Goal: Entertainment & Leisure: Consume media (video, audio)

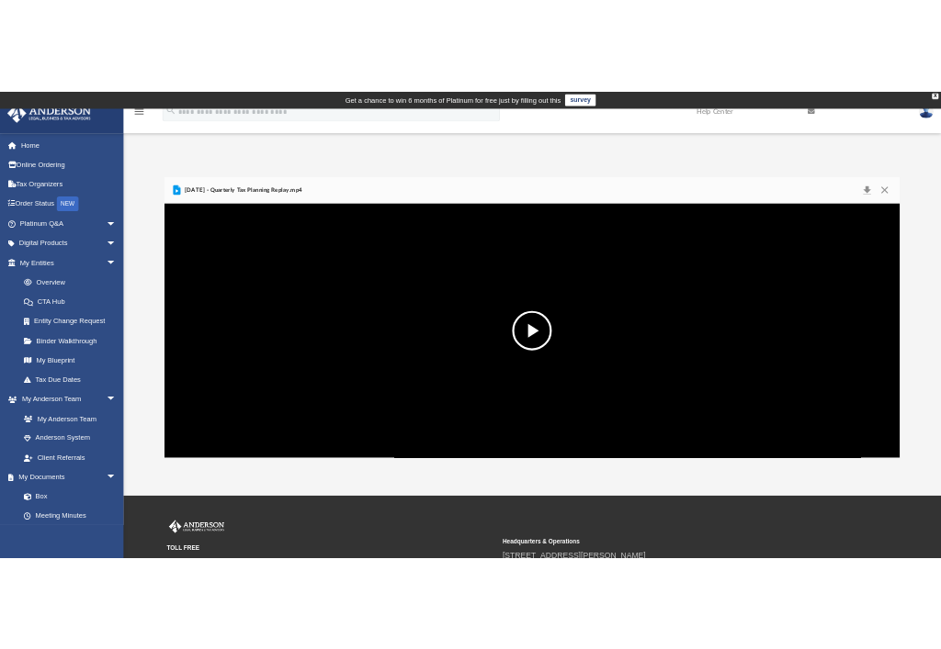
scroll to position [404, 1354]
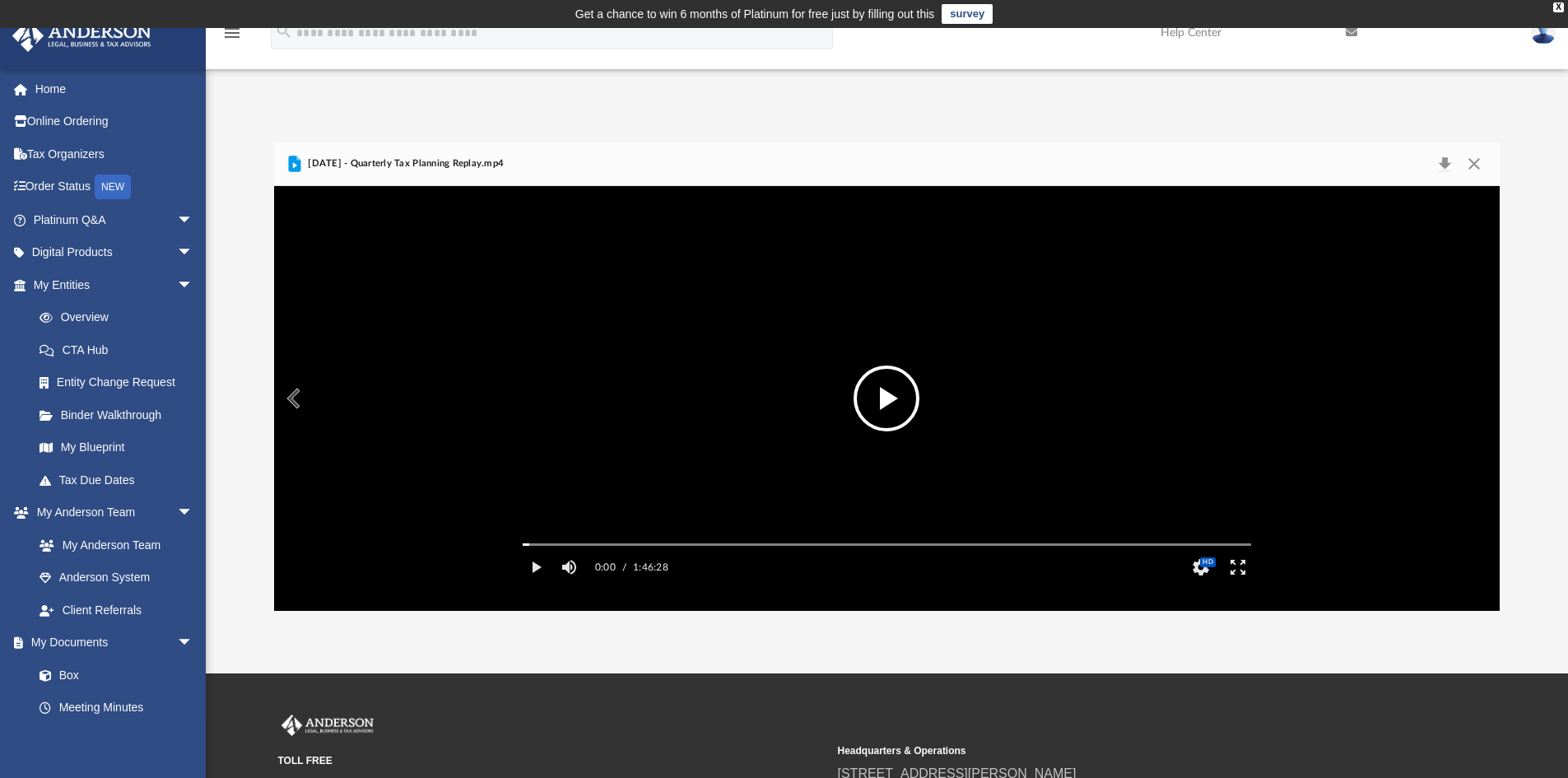
click at [1018, 428] on video "File preview" at bounding box center [887, 398] width 754 height 378
click at [541, 584] on button "Pause" at bounding box center [536, 567] width 37 height 33
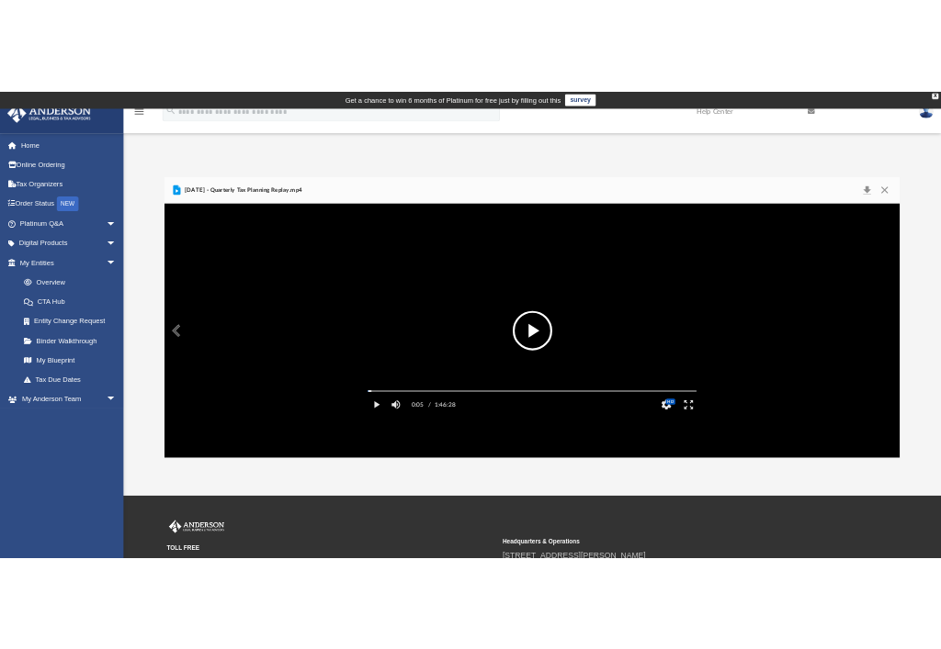
scroll to position [404, 626]
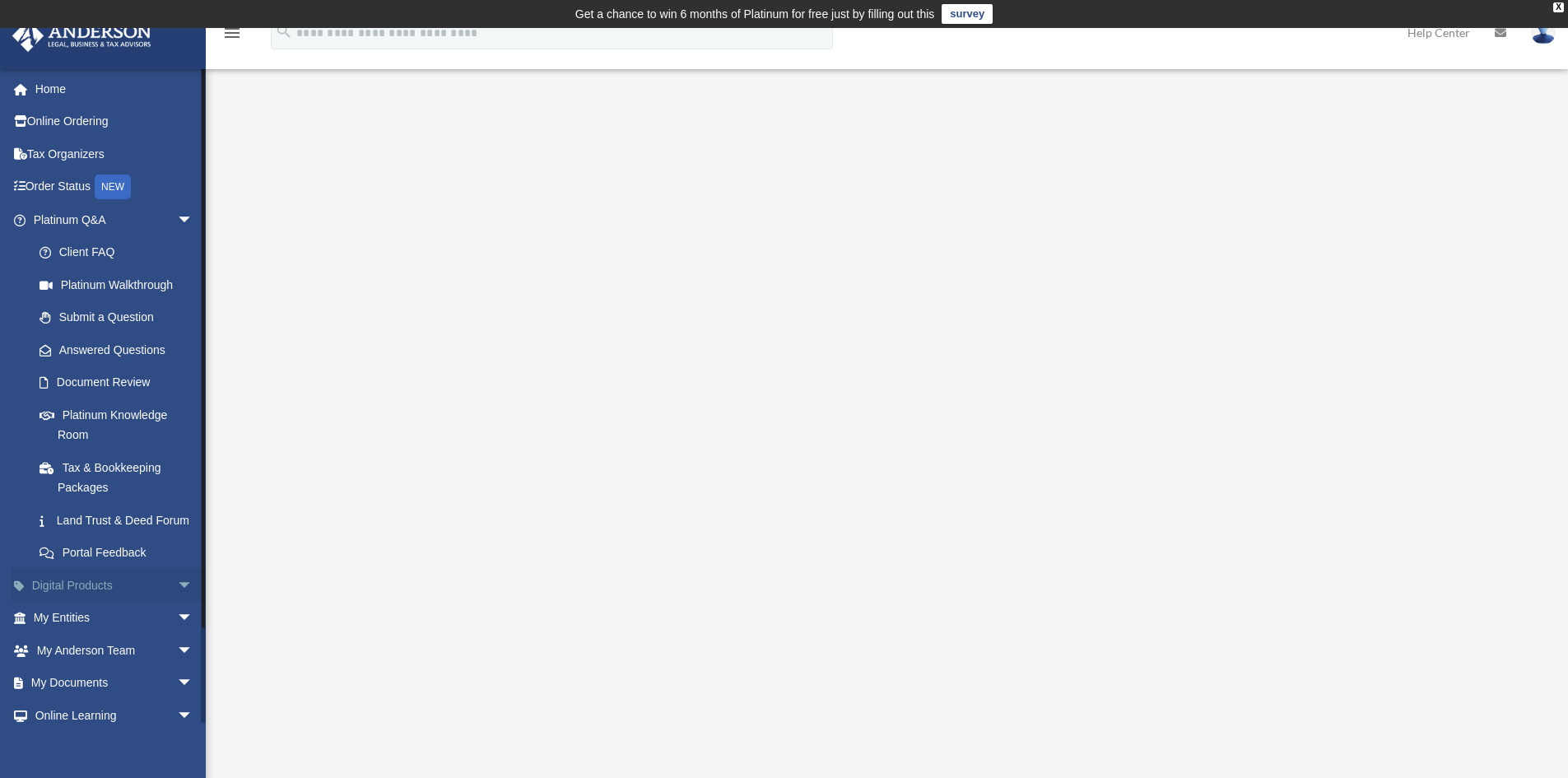
click at [177, 602] on span "arrow_drop_down" at bounding box center [194, 586] width 33 height 34
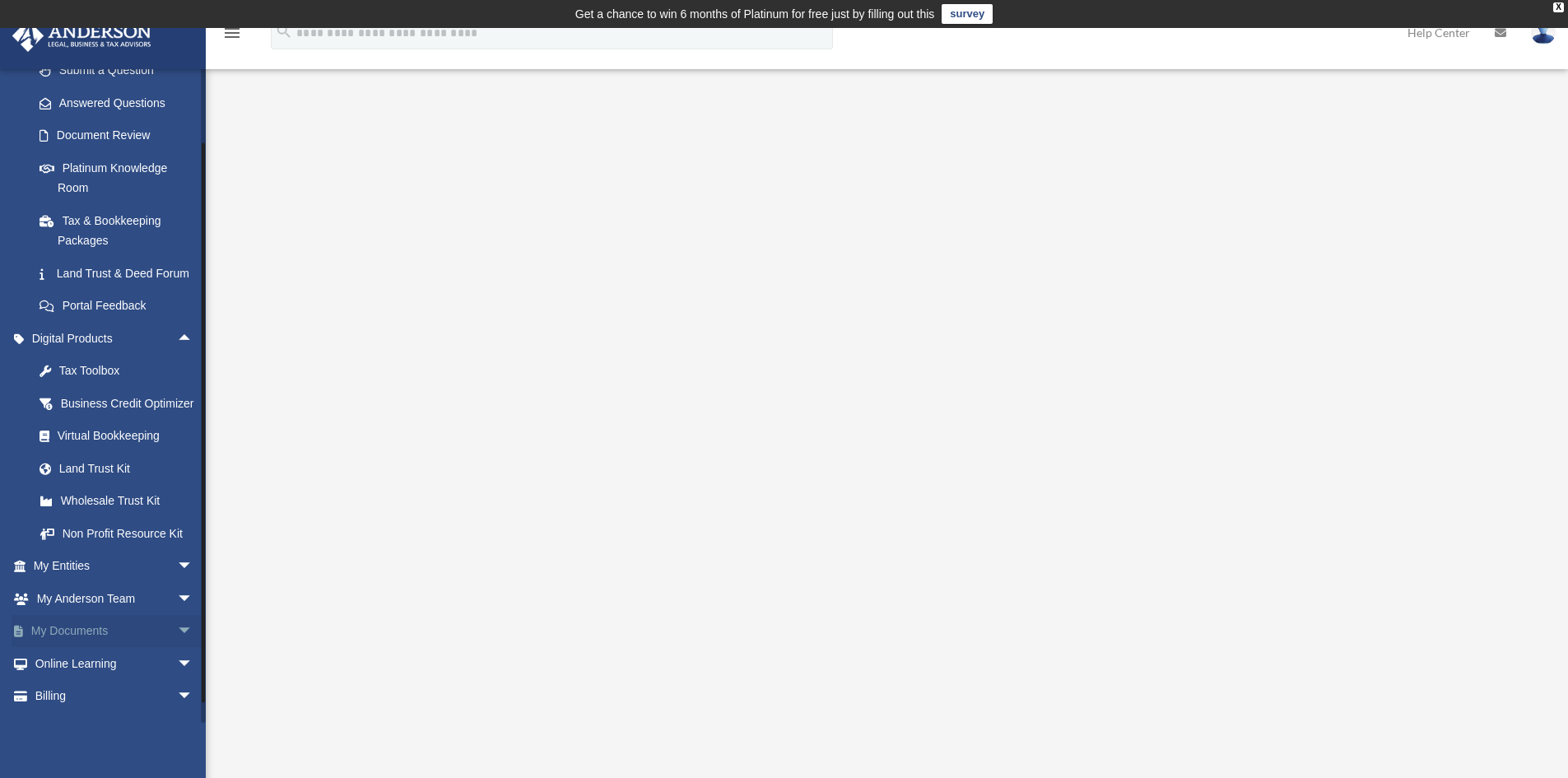
click at [177, 649] on span "arrow_drop_down" at bounding box center [194, 632] width 33 height 34
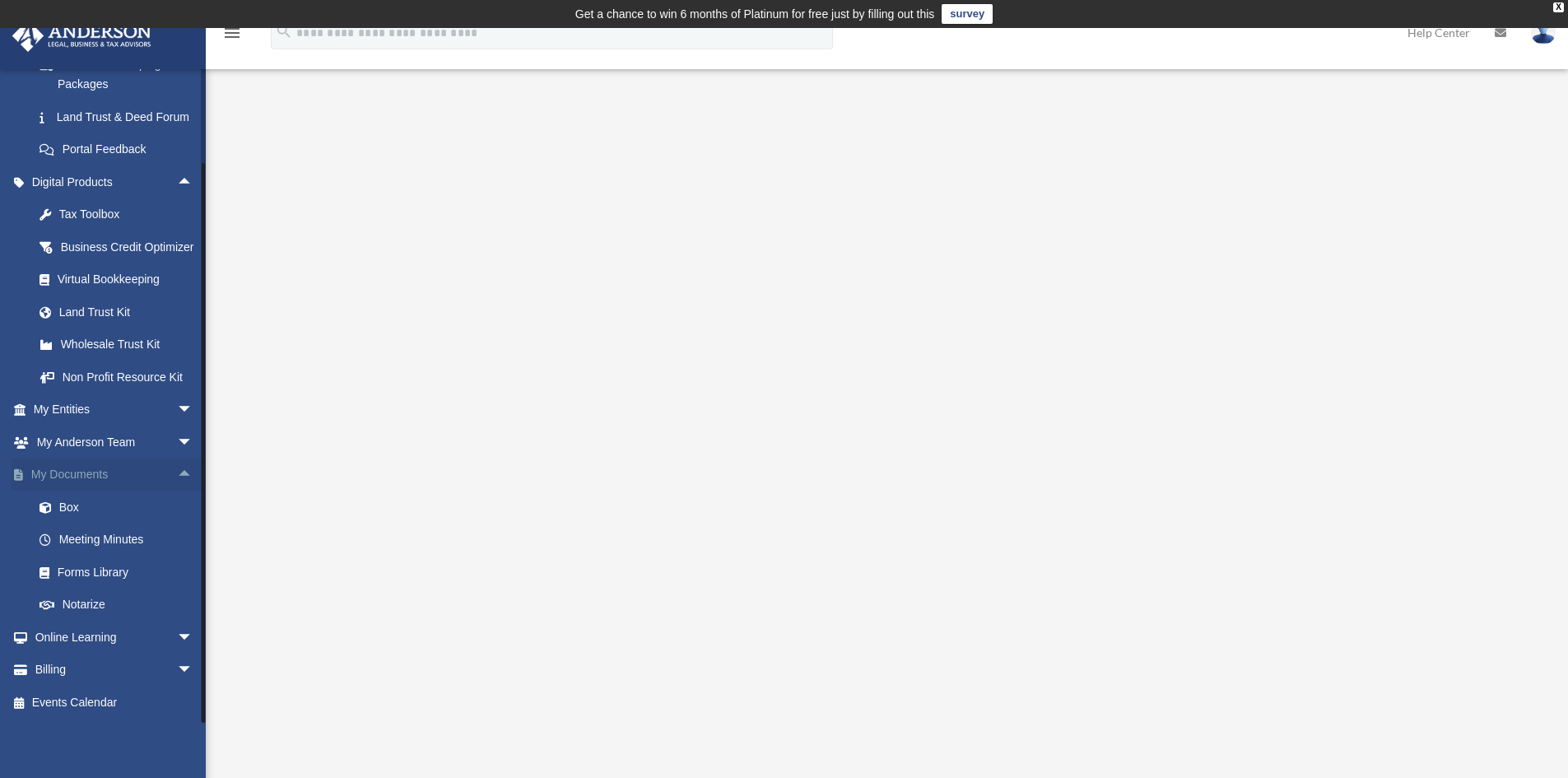
scroll to position [444, 0]
click at [157, 637] on link "Online Learning arrow_drop_down" at bounding box center [115, 637] width 207 height 33
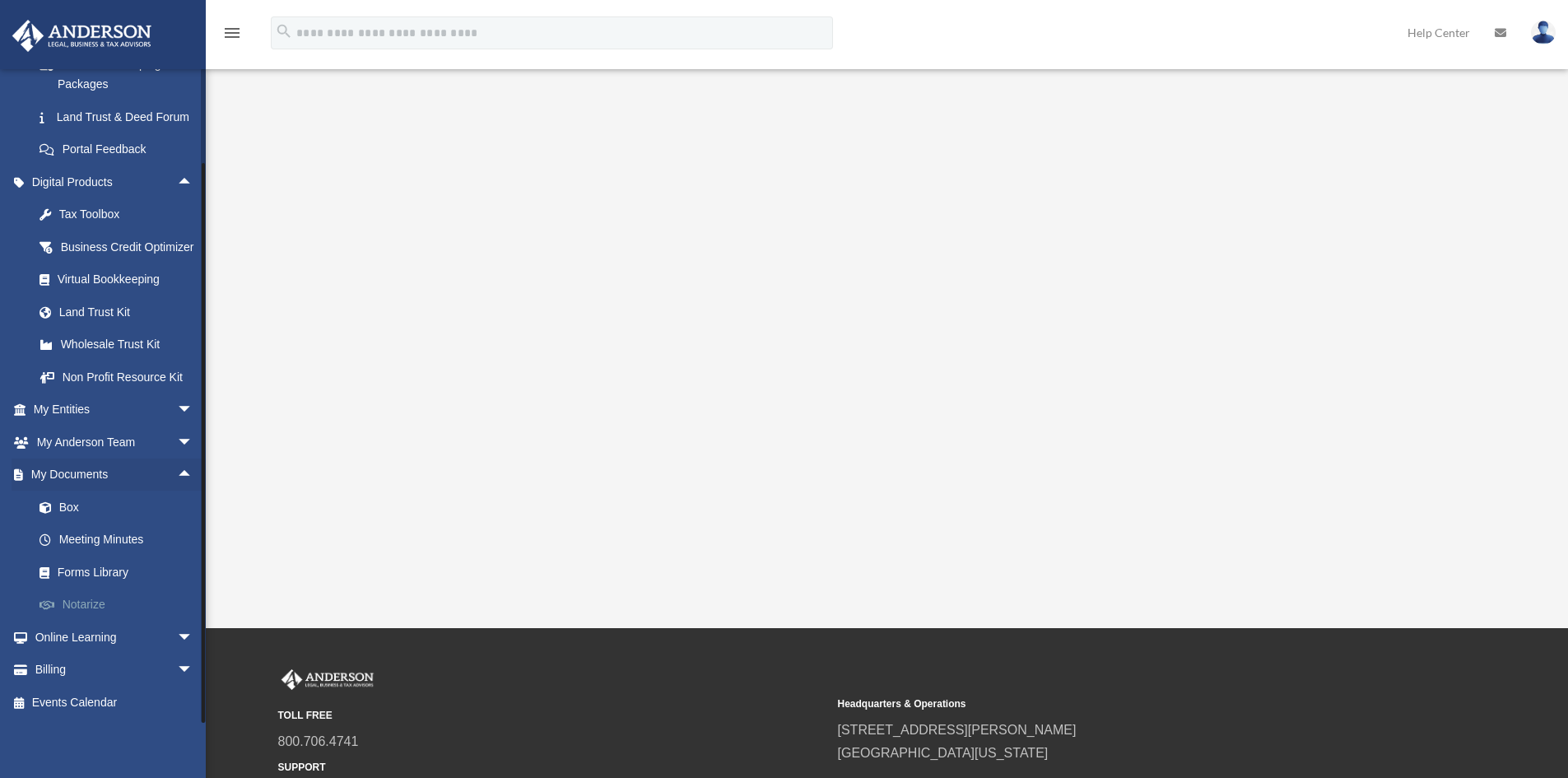
scroll to position [165, 0]
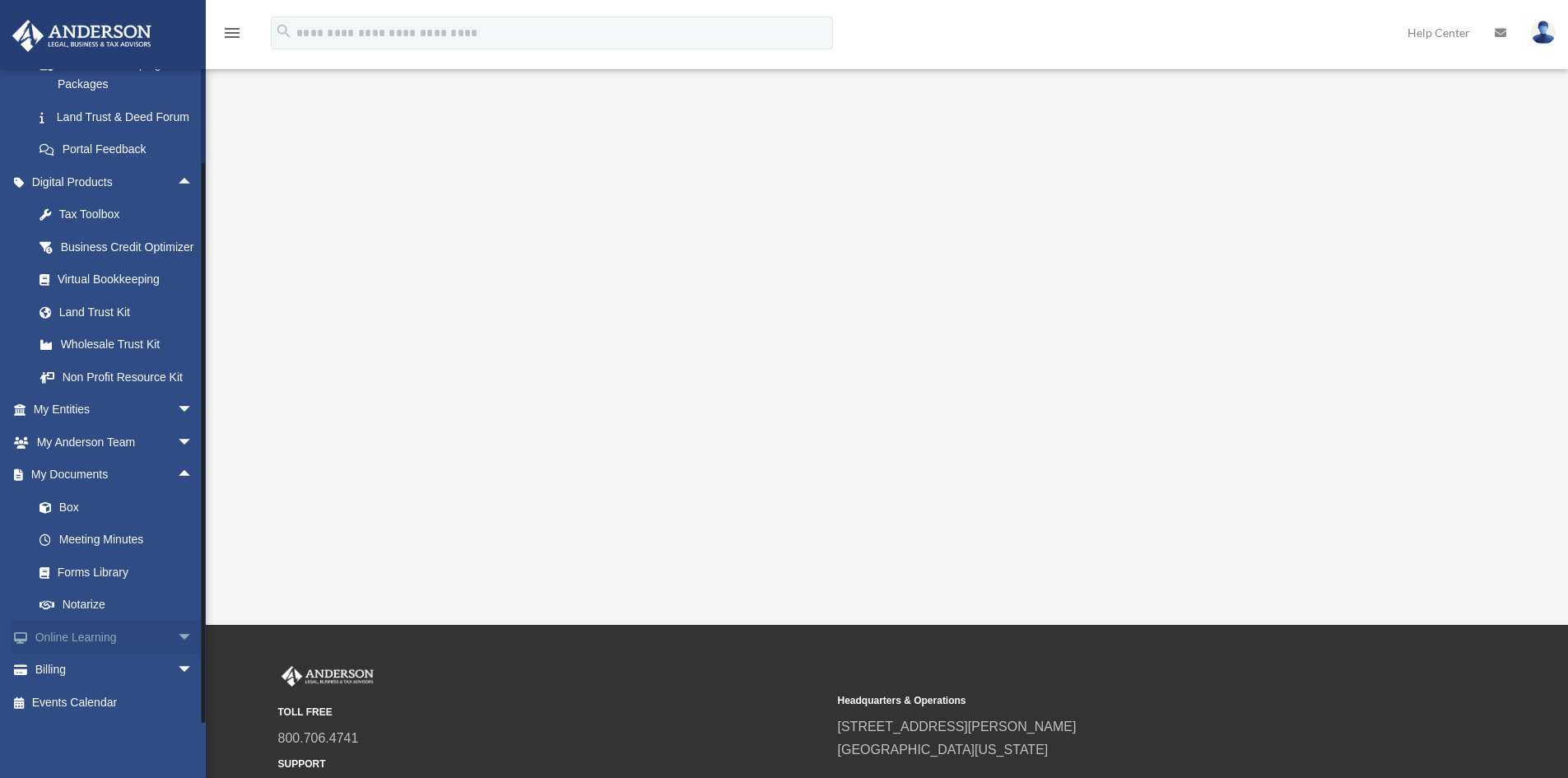
click at [177, 635] on span "arrow_drop_down" at bounding box center [194, 638] width 33 height 34
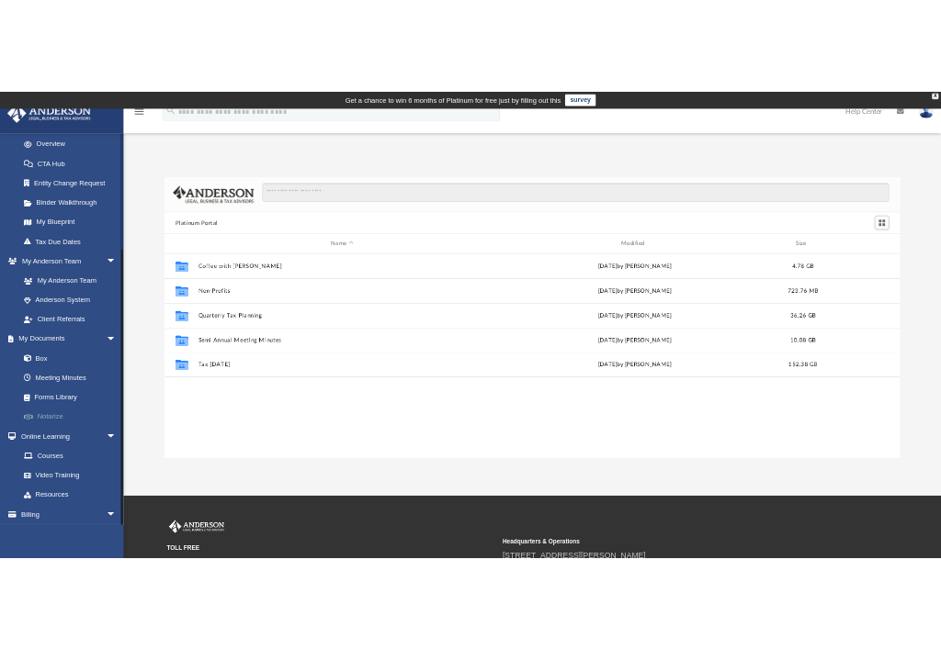
scroll to position [296, 0]
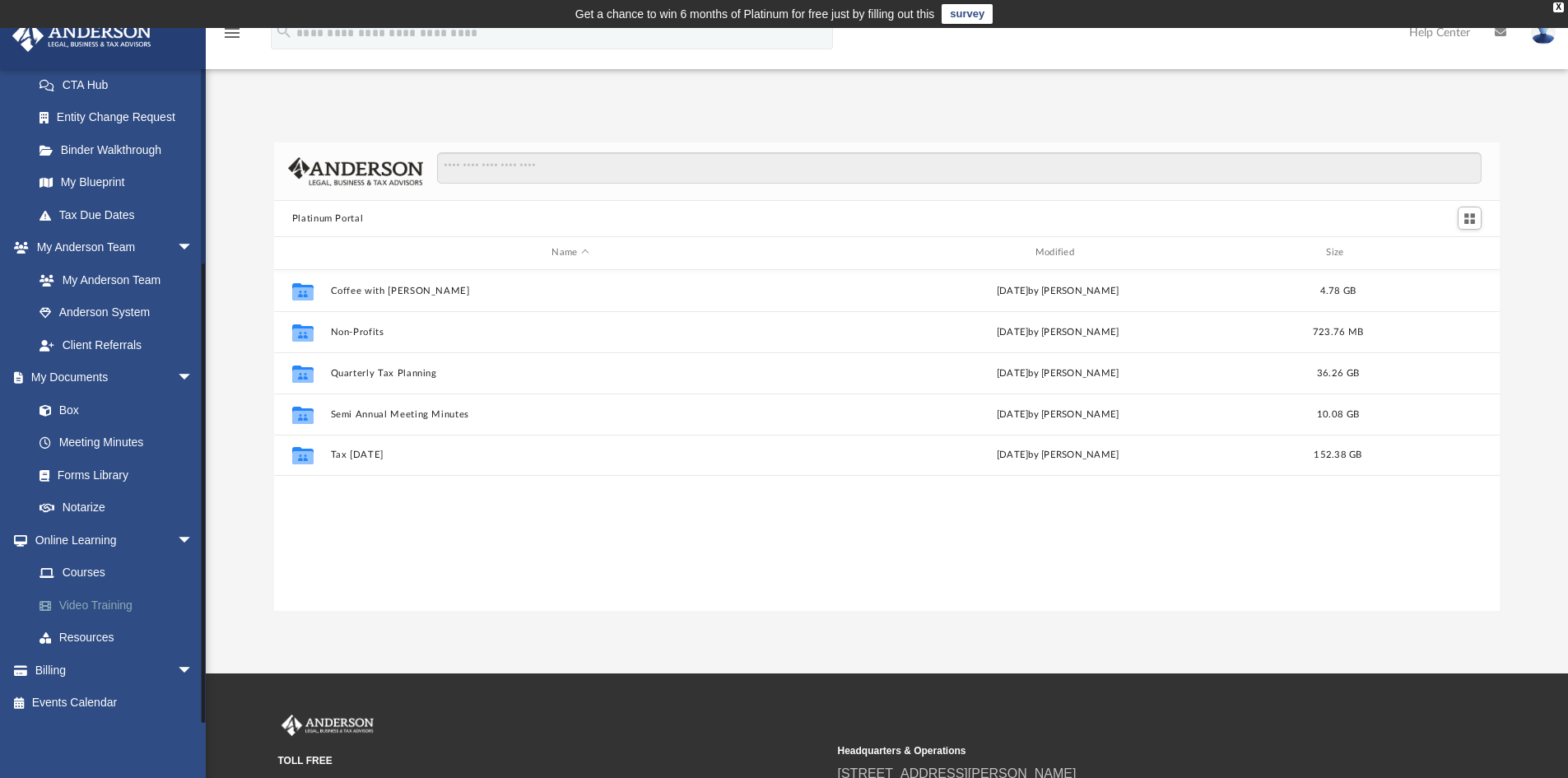
click at [91, 602] on link "Video Training" at bounding box center [121, 605] width 195 height 33
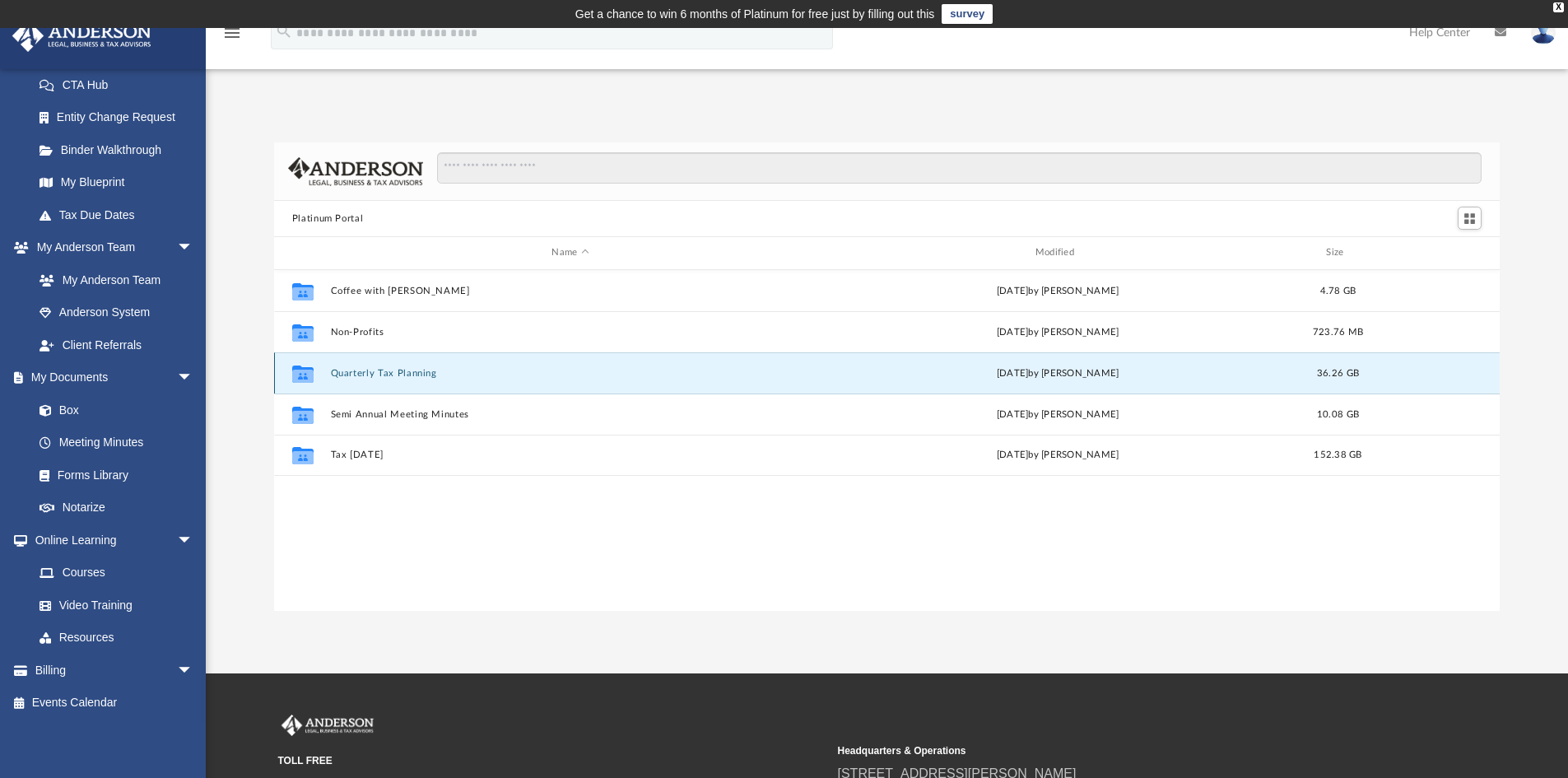
click at [355, 379] on button "Quarterly Tax Planning" at bounding box center [570, 374] width 480 height 11
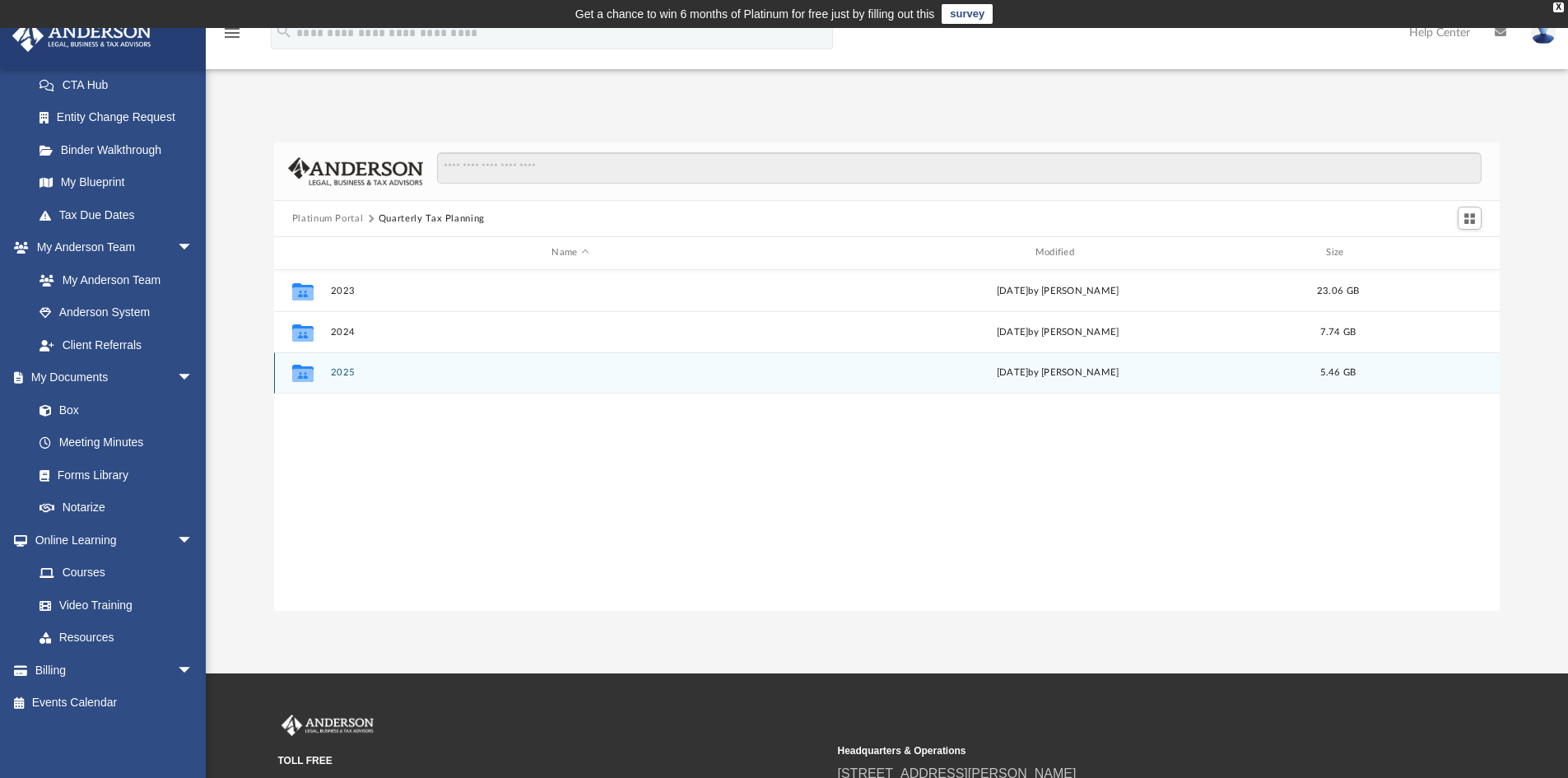
click at [349, 378] on button "2025" at bounding box center [570, 373] width 480 height 11
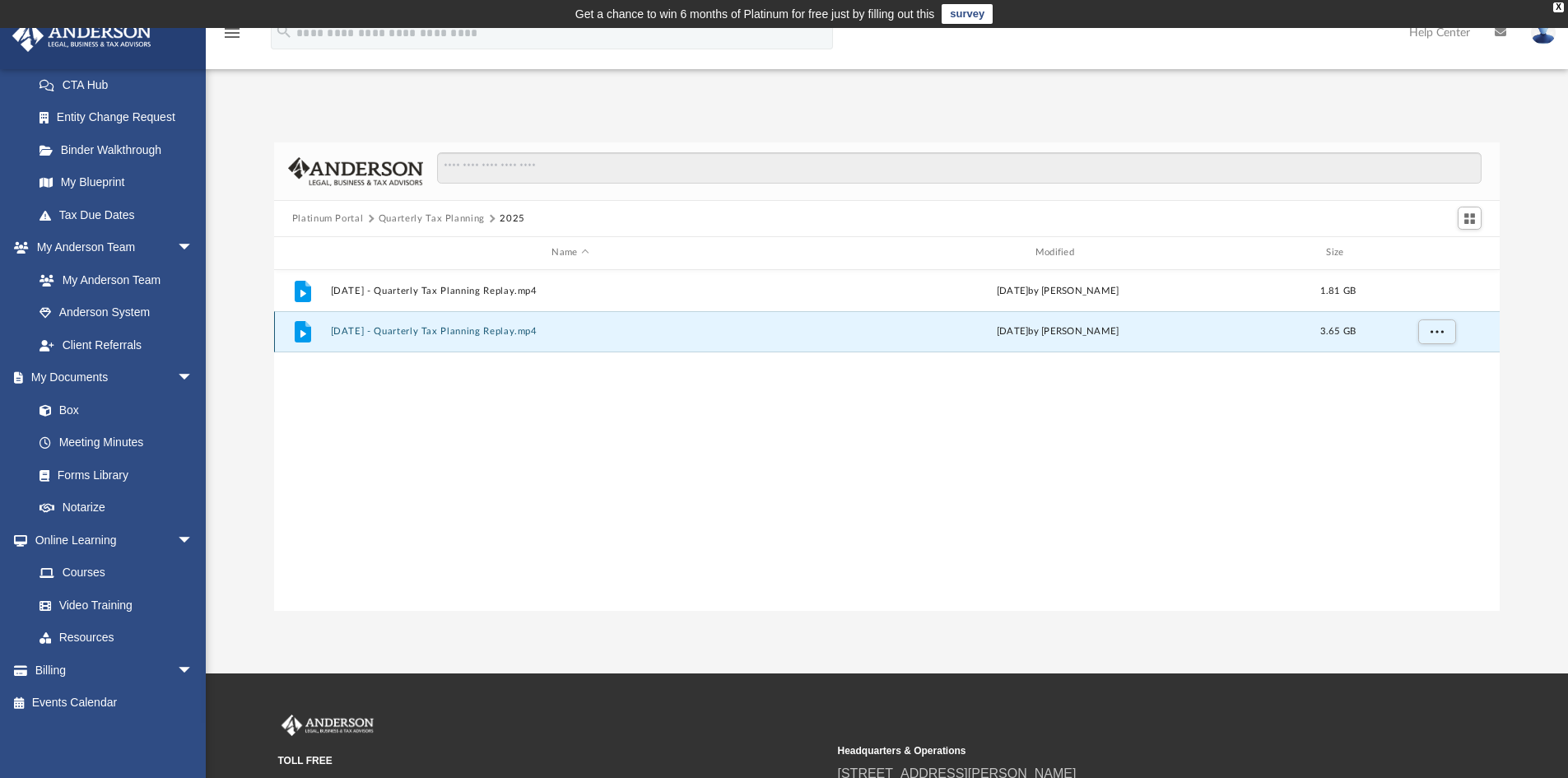
click at [459, 333] on button "[DATE] - Quarterly Tax Planning Replay.mp4" at bounding box center [570, 332] width 480 height 11
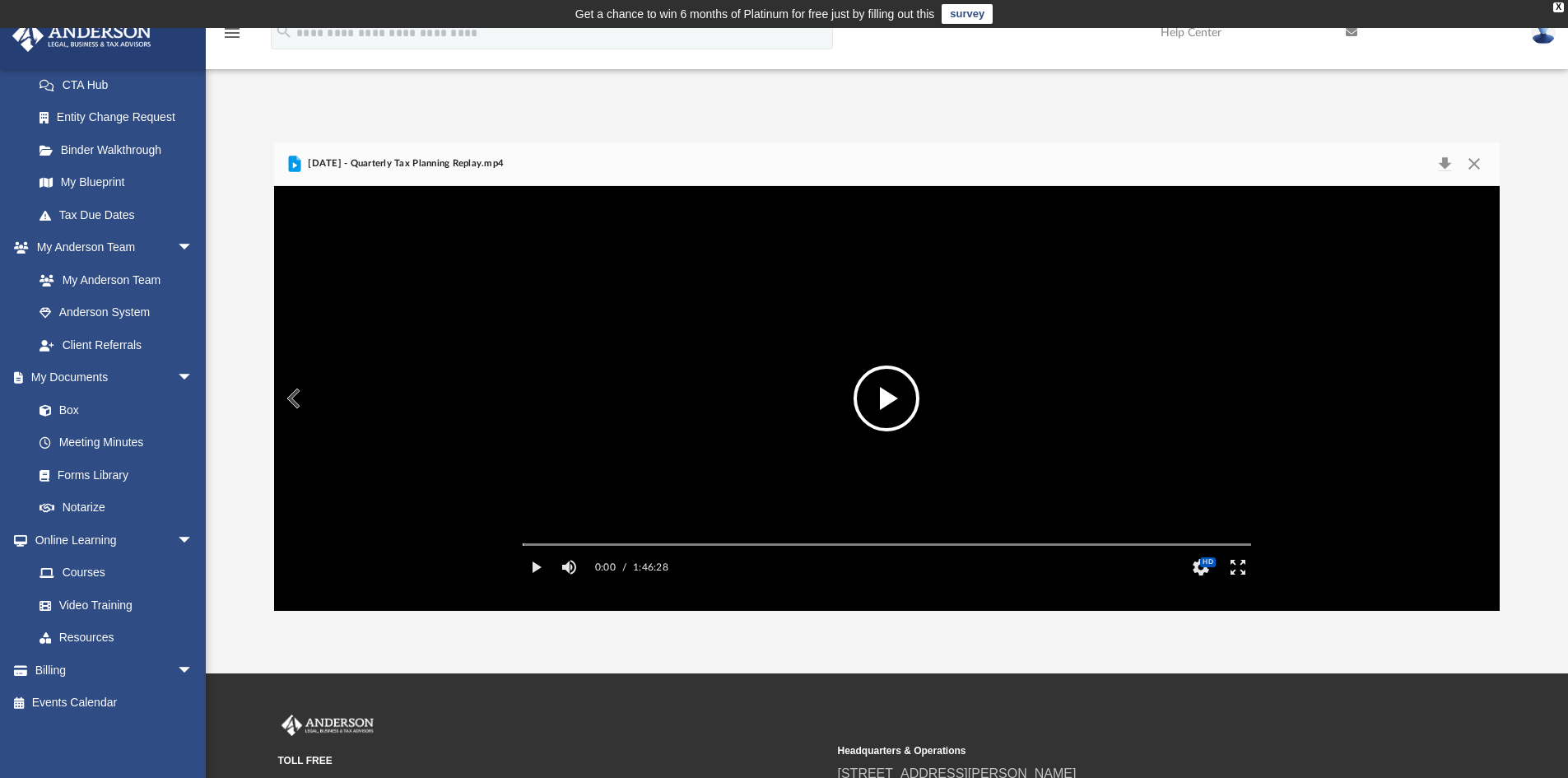
click at [883, 415] on button "File preview" at bounding box center [886, 398] width 65 height 65
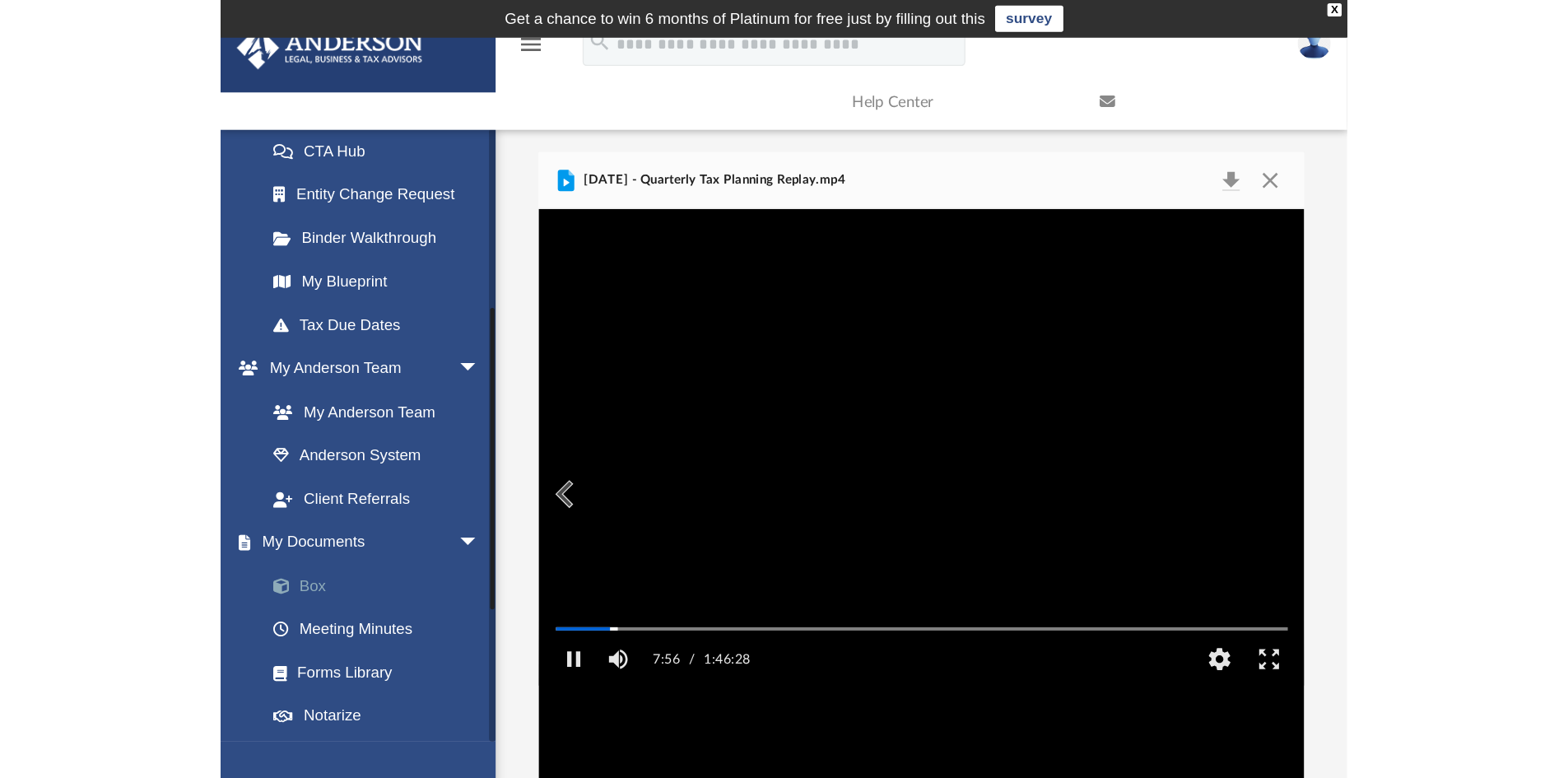
scroll to position [362, 1213]
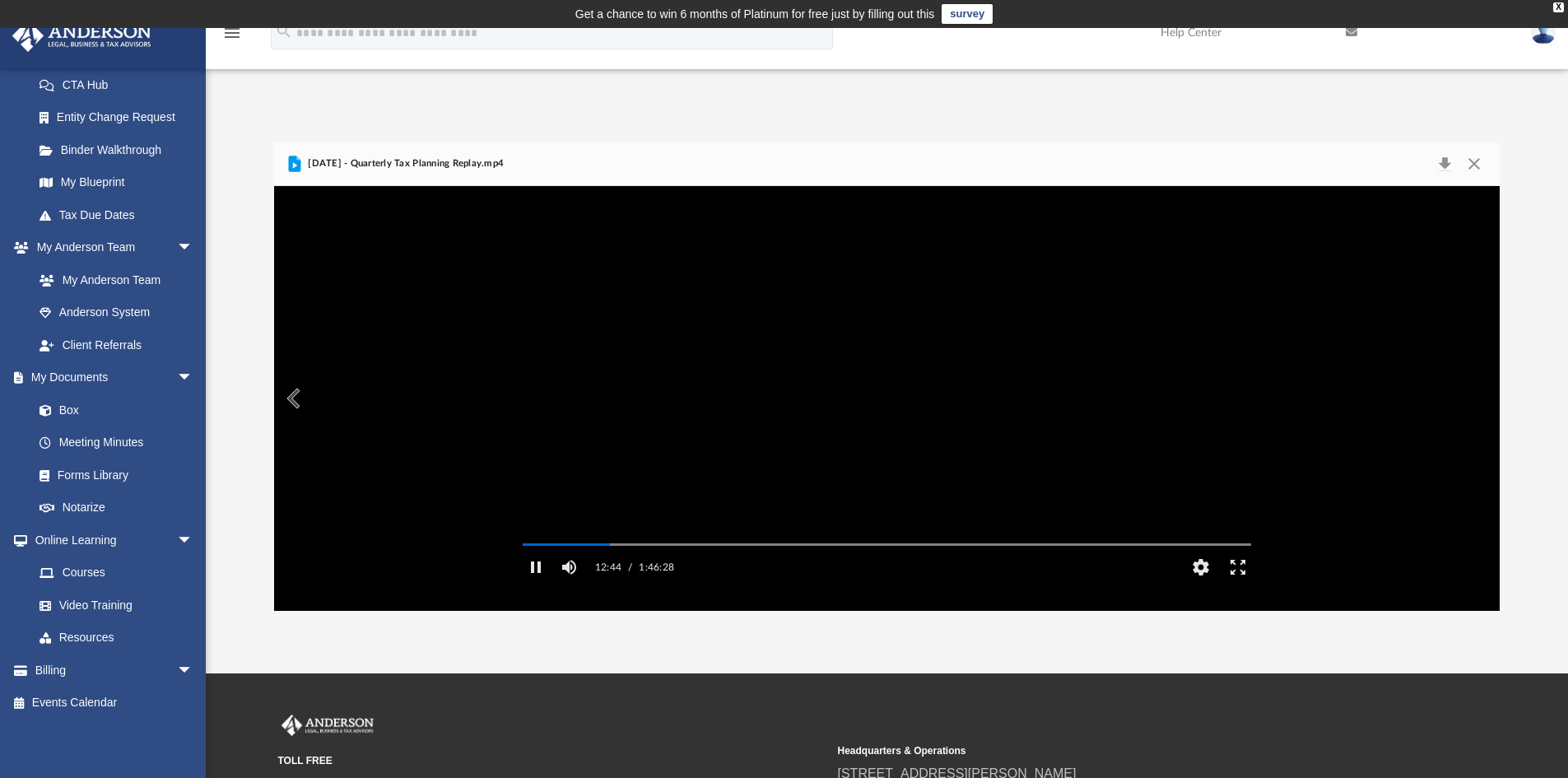
click at [742, 475] on video "File preview" at bounding box center [887, 398] width 754 height 378
click at [537, 584] on button "Play" at bounding box center [536, 567] width 37 height 33
click at [615, 566] on div "Autoplay Disabled Speed 2.0 Quality Auto Subtitles/CC Off Audio Autoplay Disabl…" at bounding box center [887, 399] width 1227 height 425
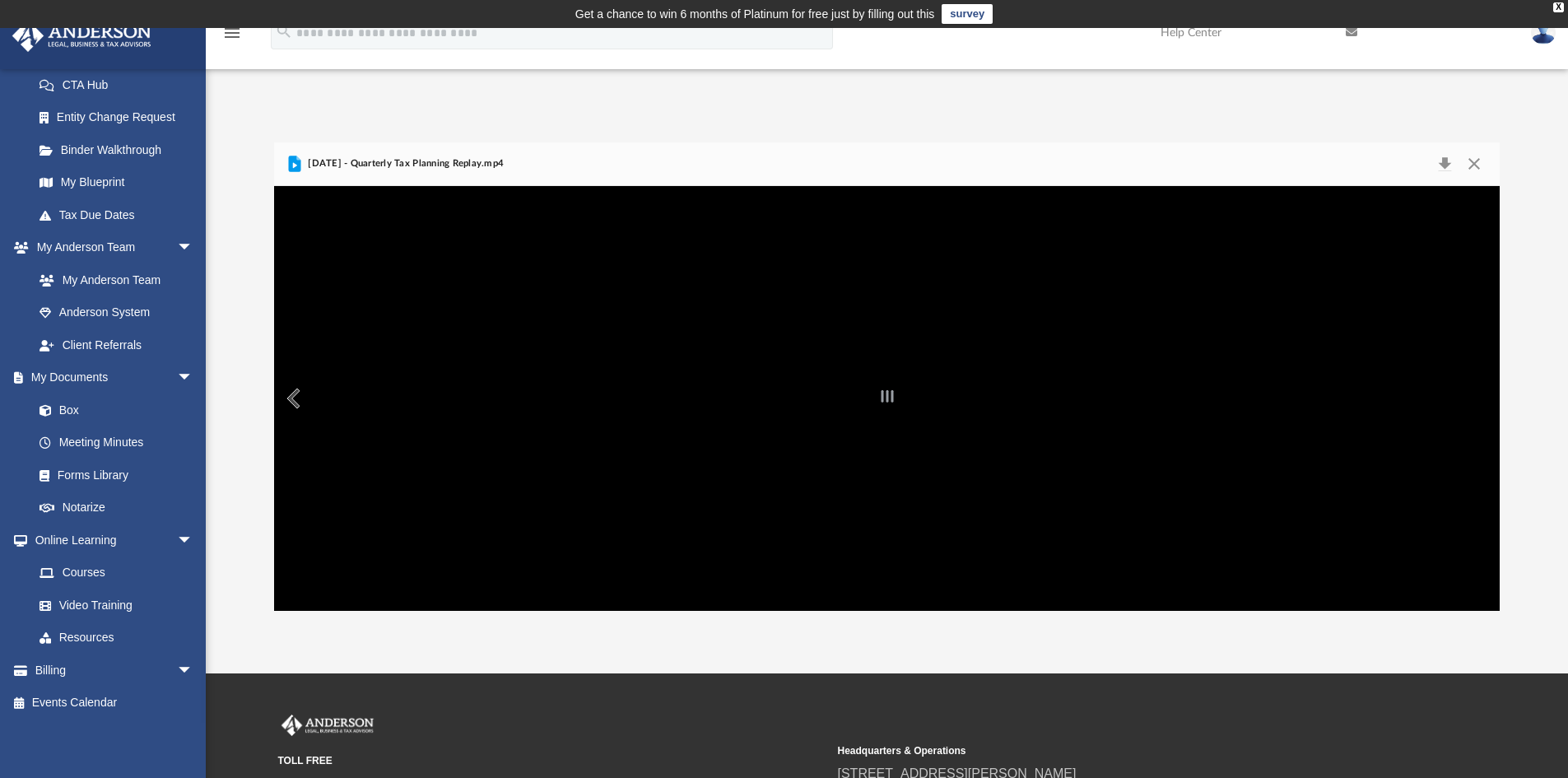
click at [784, 479] on div "File preview" at bounding box center [887, 399] width 1227 height 425
click at [583, 574] on div "File preview" at bounding box center [887, 399] width 1227 height 425
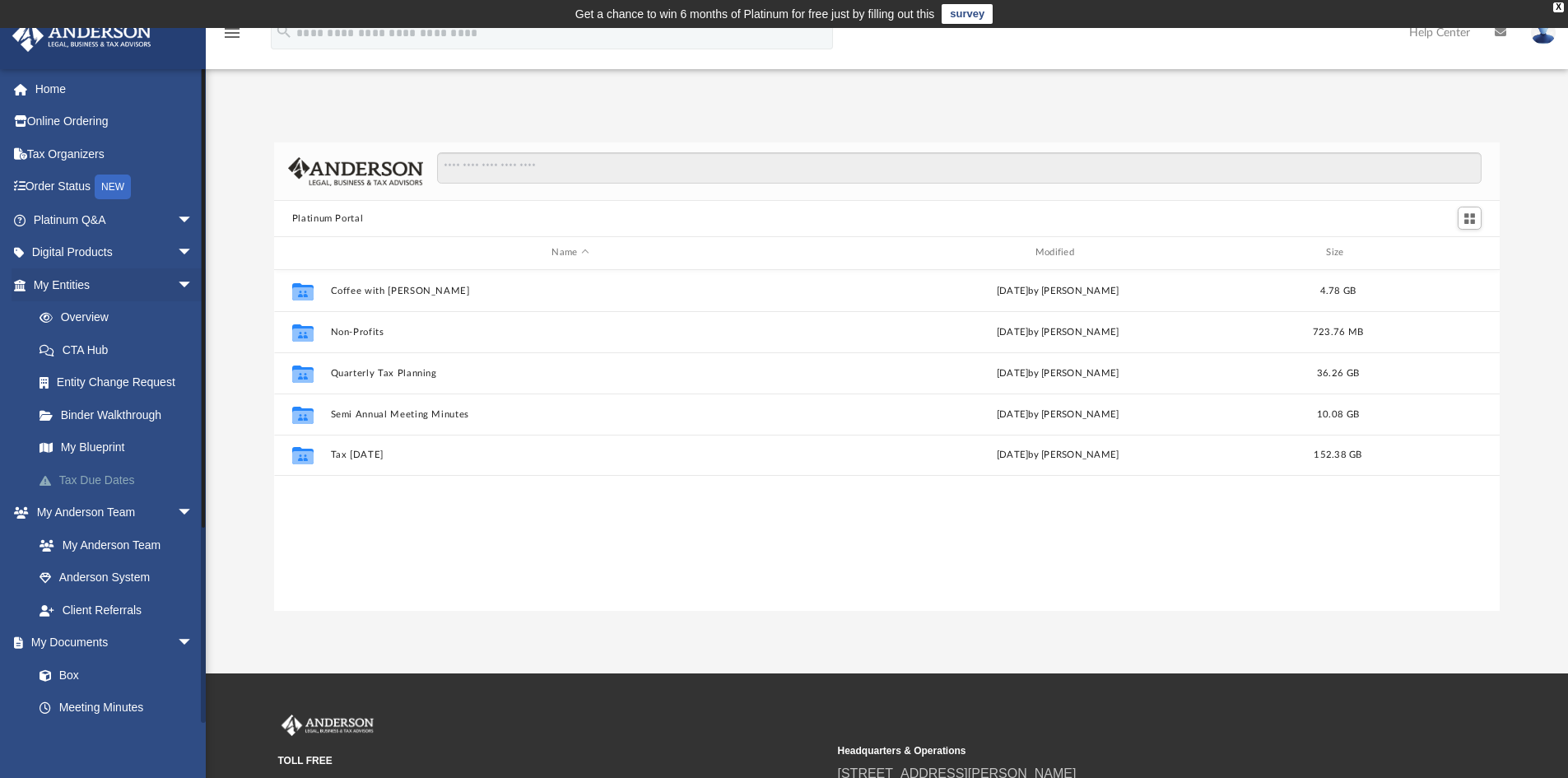
scroll to position [362, 1213]
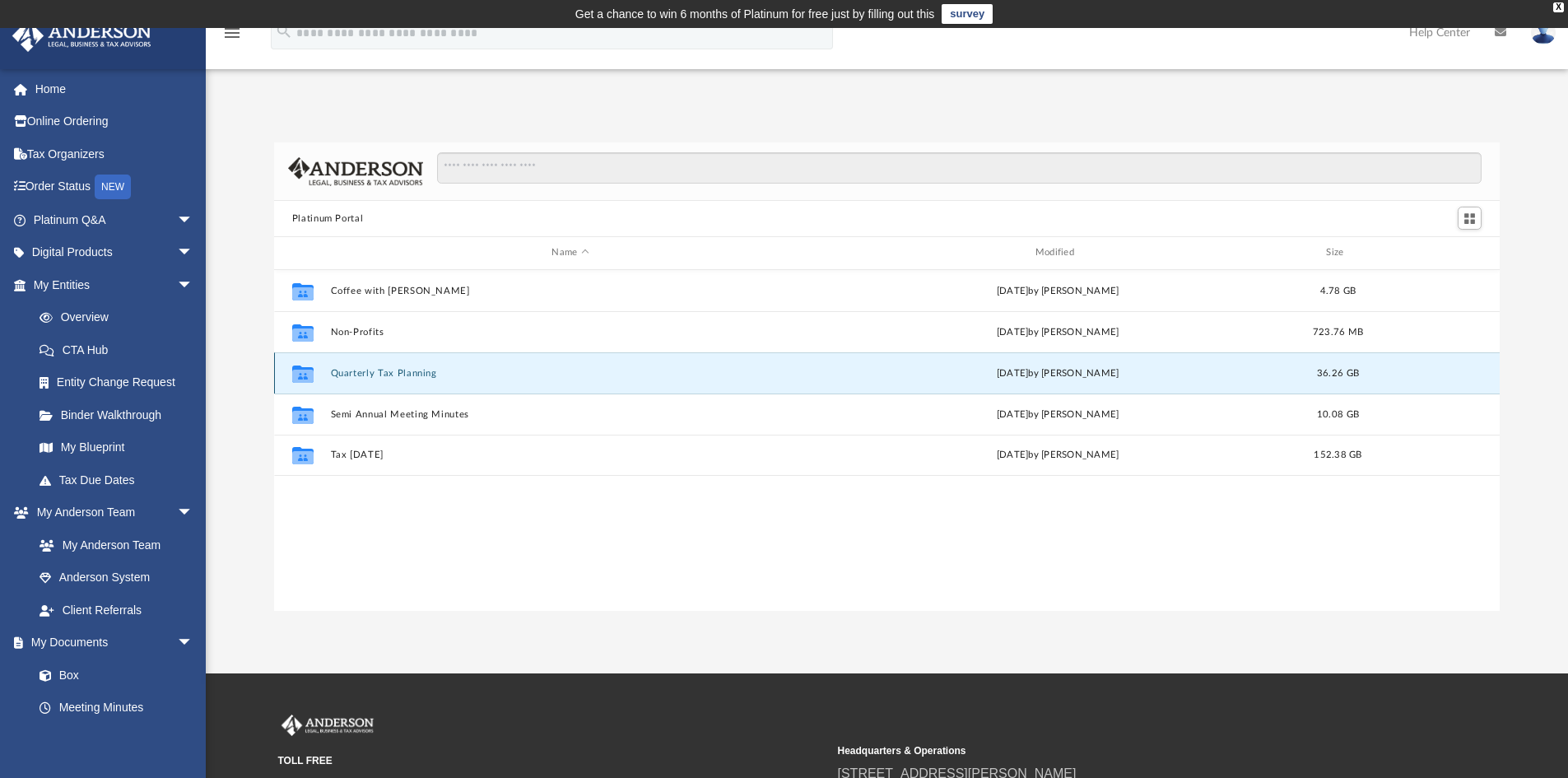
click at [369, 369] on button "Quarterly Tax Planning" at bounding box center [570, 374] width 480 height 11
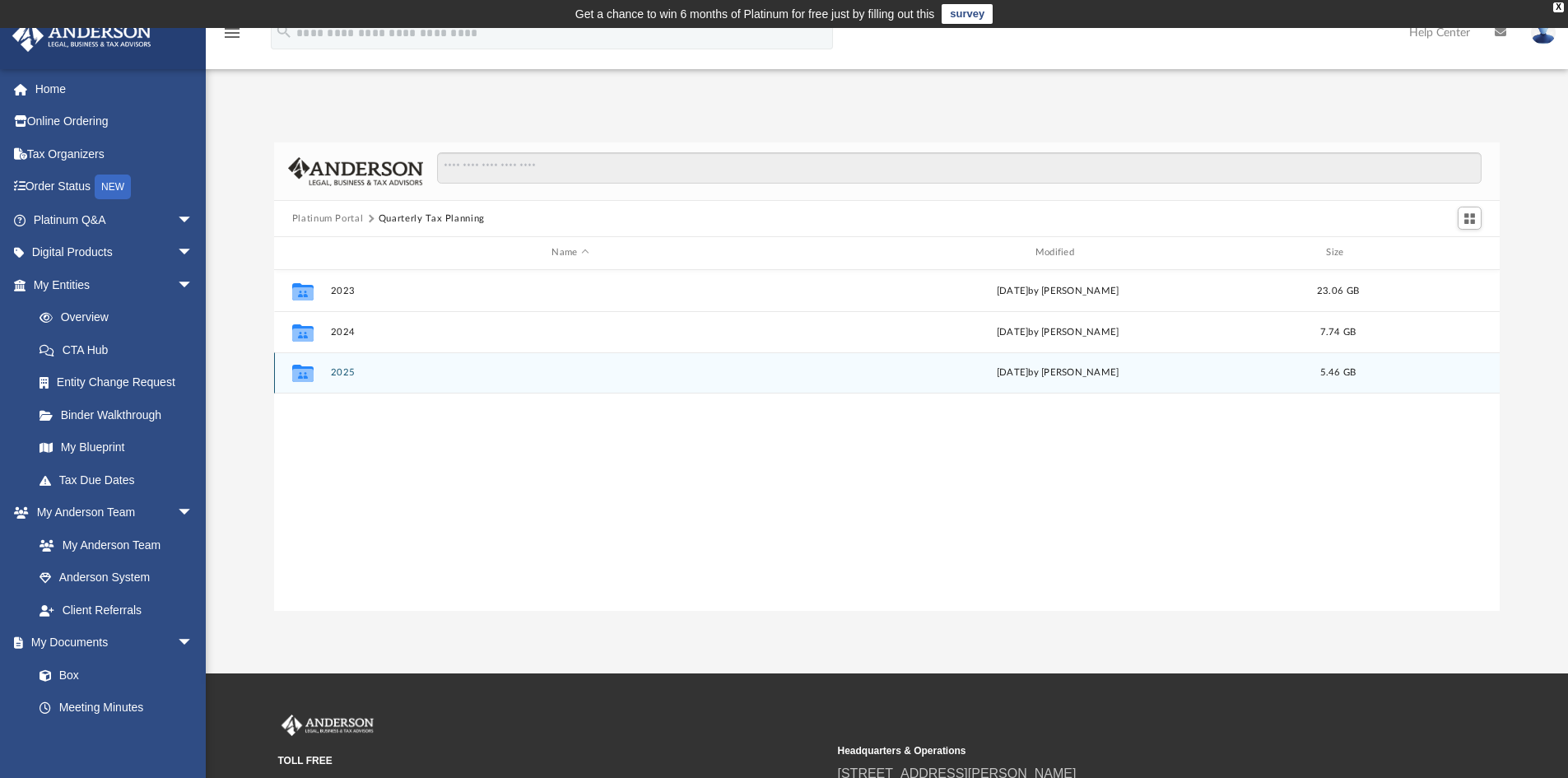
click at [323, 381] on div "Collaborated Folder" at bounding box center [303, 372] width 41 height 26
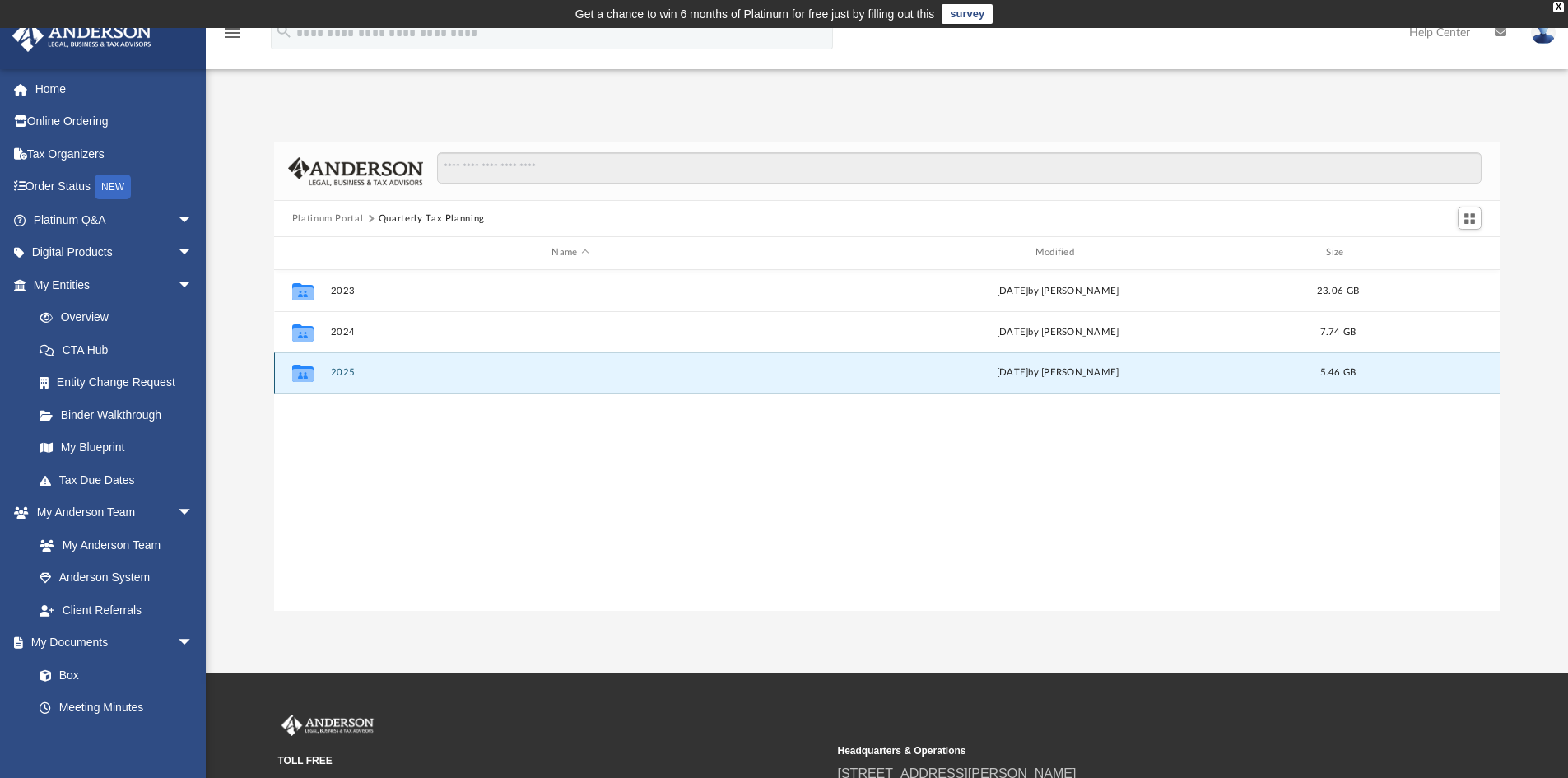
click at [341, 376] on button "2025" at bounding box center [570, 373] width 480 height 11
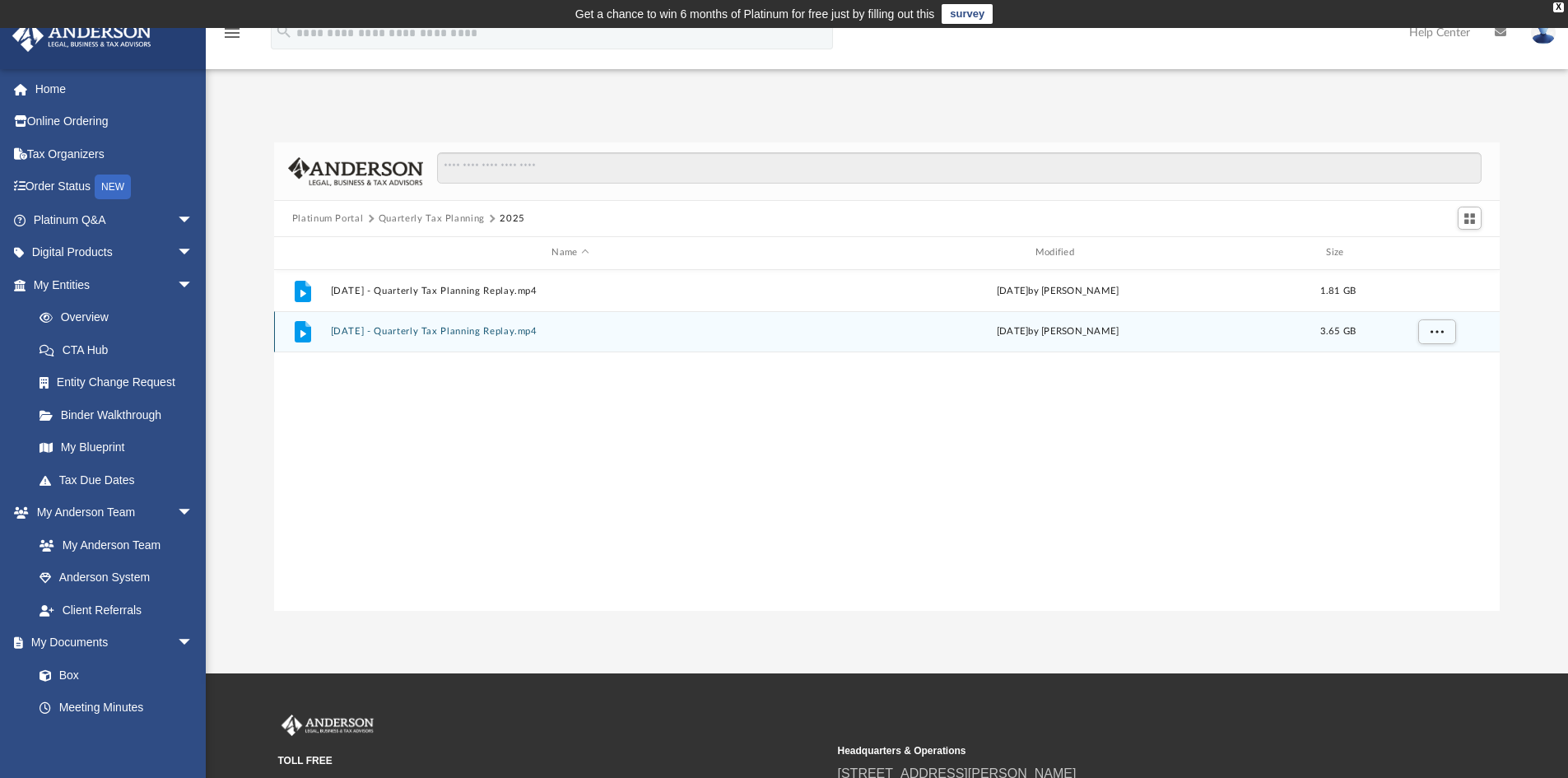
click at [526, 327] on button "March 14th, 2025 - Quarterly Tax Planning Replay.mp4" at bounding box center [570, 332] width 480 height 11
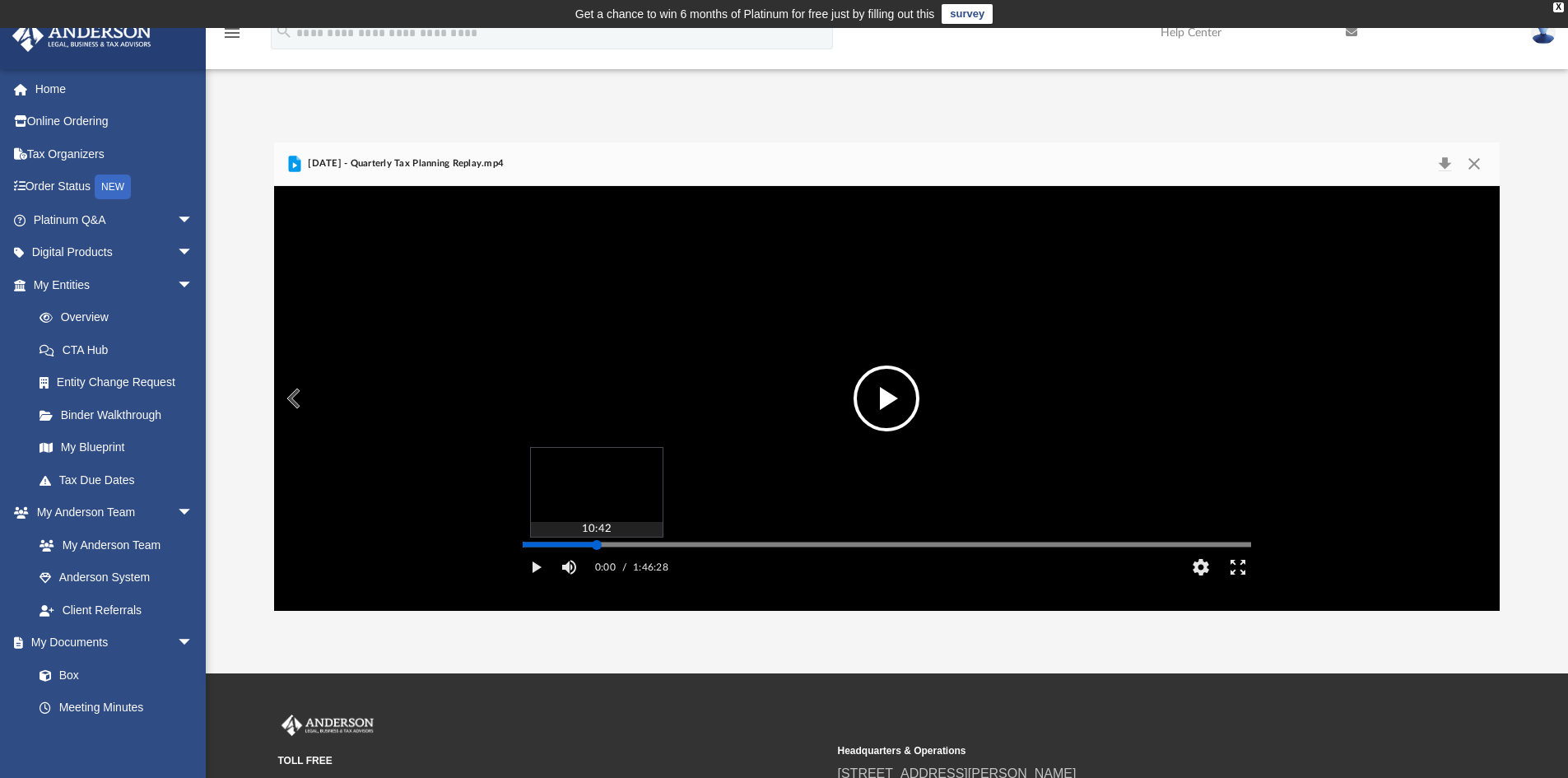
click at [597, 546] on div "Media Slider" at bounding box center [886, 544] width 728 height 3
click at [895, 402] on button "File preview" at bounding box center [886, 398] width 65 height 65
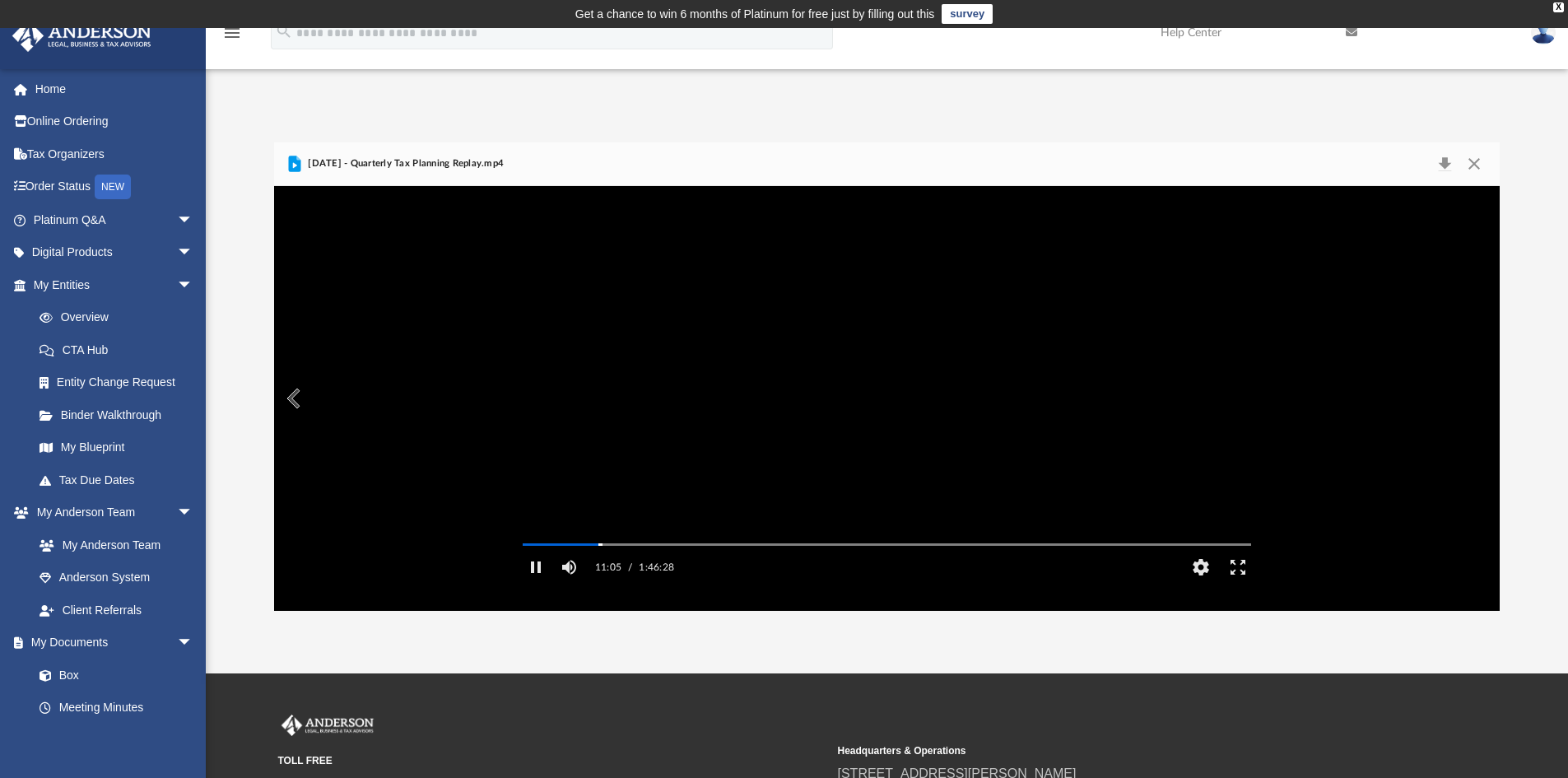
click at [683, 493] on video "File preview" at bounding box center [887, 398] width 754 height 378
click at [881, 402] on button "File preview" at bounding box center [886, 398] width 65 height 65
click at [582, 428] on video "File preview" at bounding box center [887, 398] width 754 height 378
click at [869, 391] on button "File preview" at bounding box center [886, 398] width 65 height 65
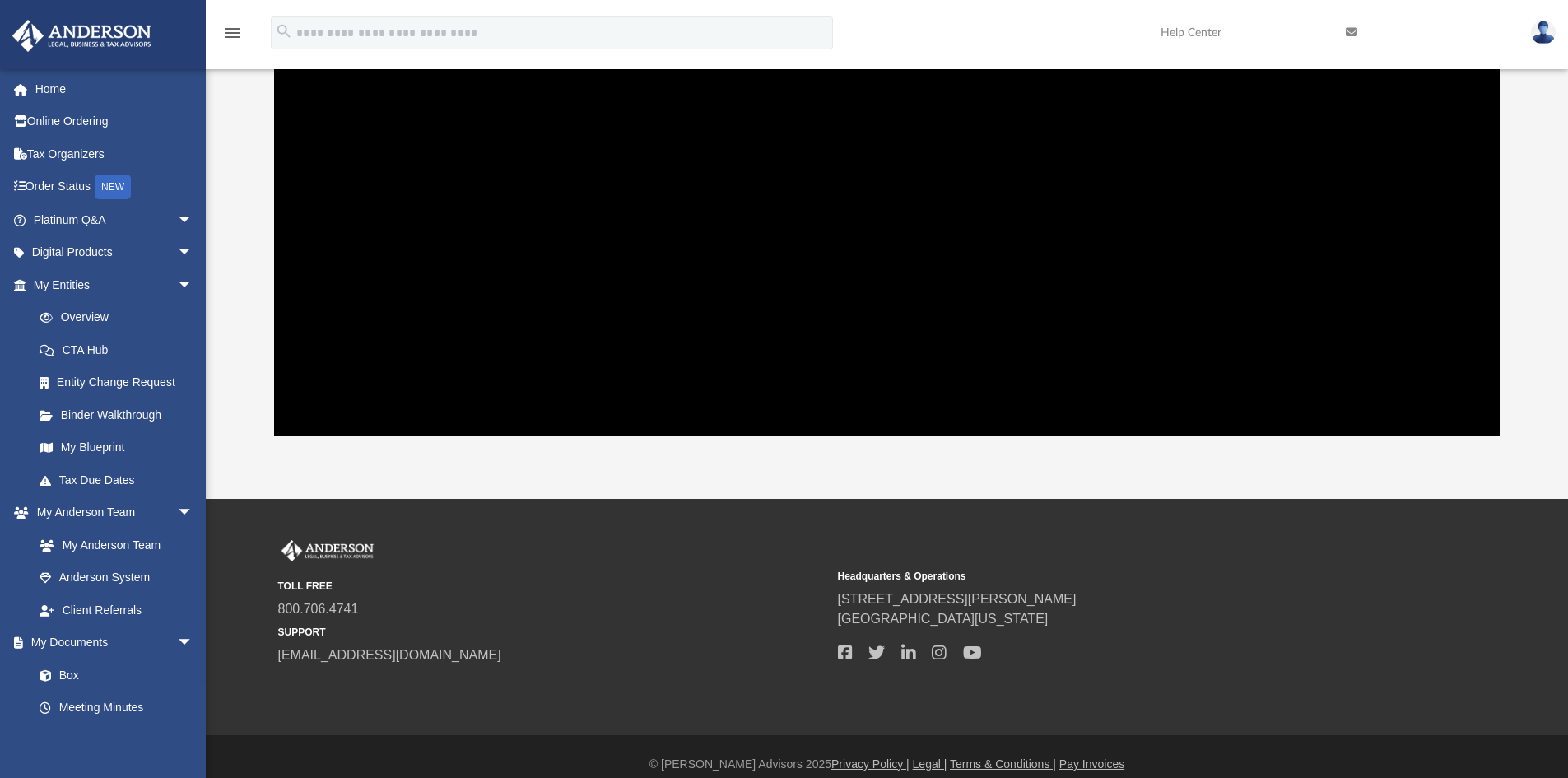
scroll to position [190, 0]
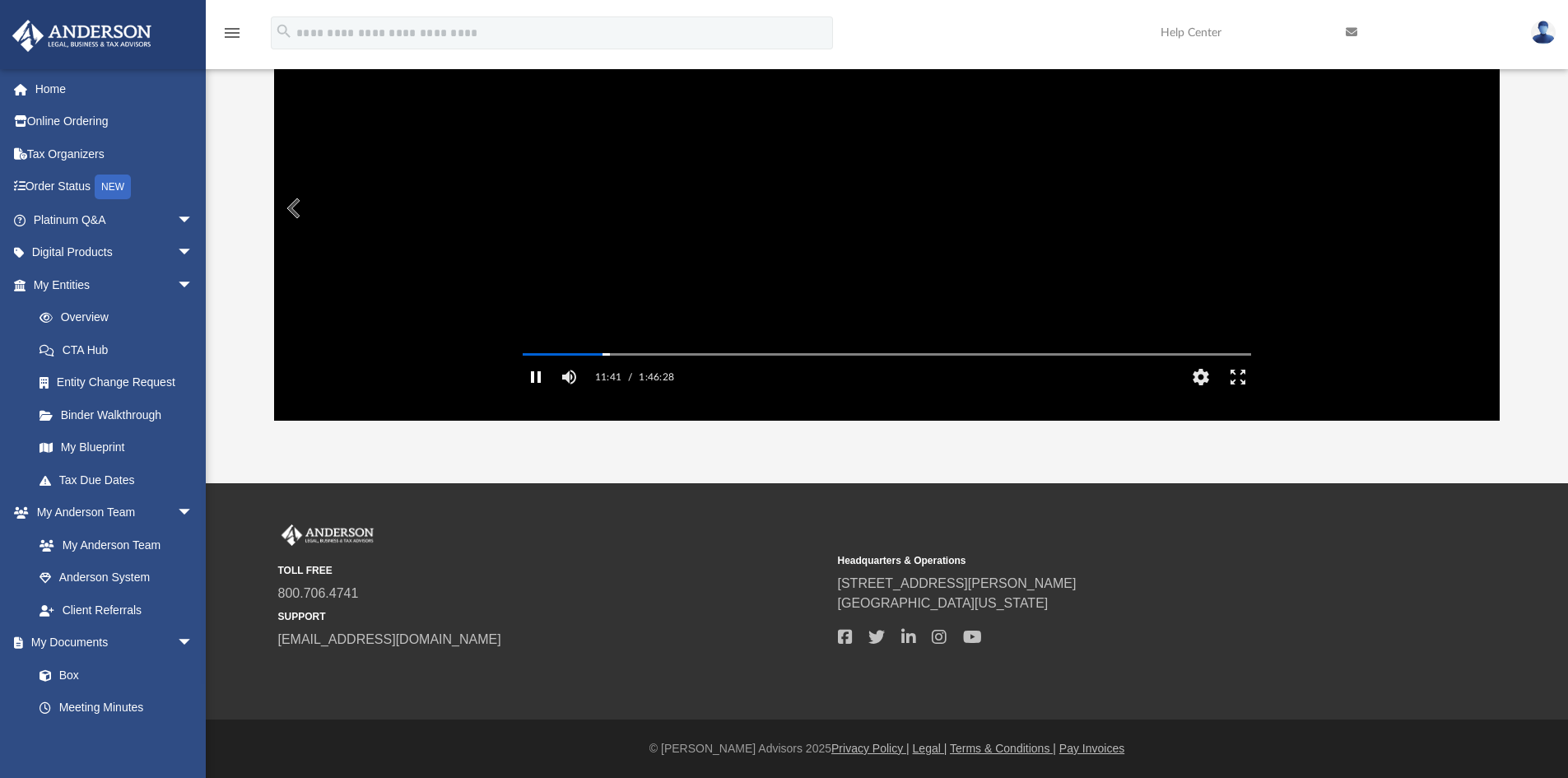
click at [543, 393] on button "Pause" at bounding box center [536, 376] width 37 height 33
click at [530, 393] on button "Play" at bounding box center [536, 376] width 37 height 33
click at [531, 393] on button "Pause" at bounding box center [536, 376] width 37 height 33
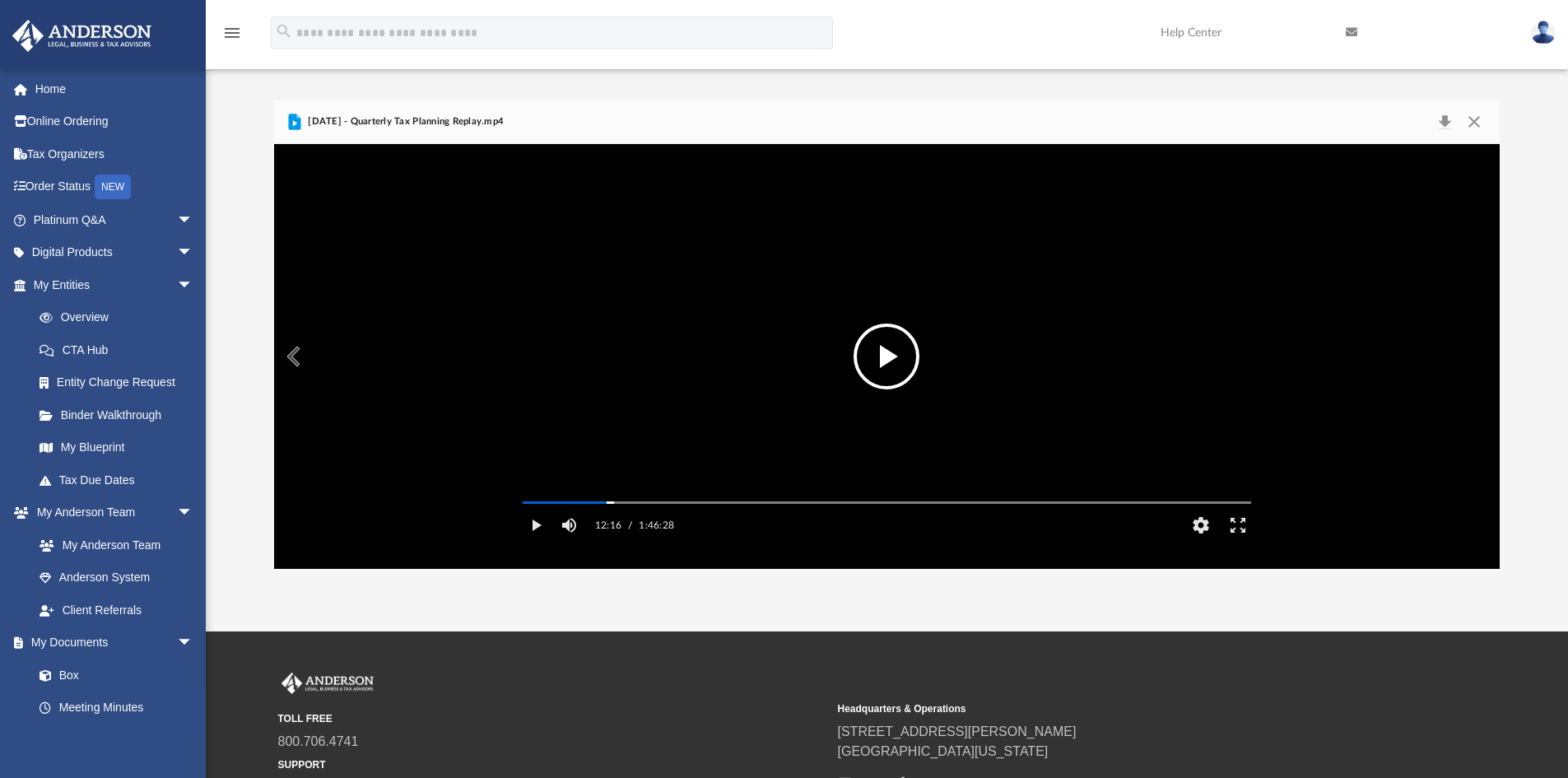
scroll to position [25, 0]
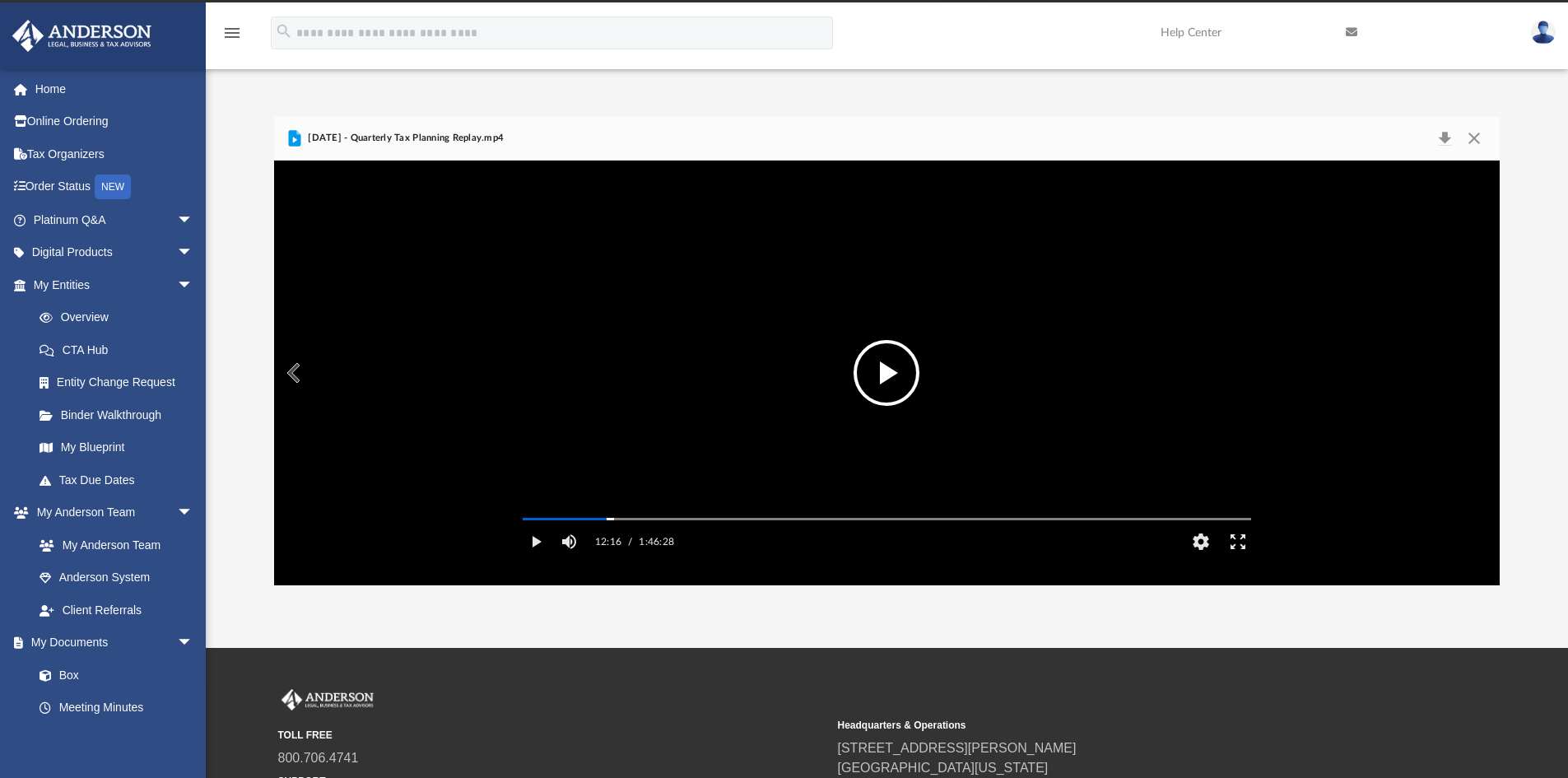
click at [916, 367] on button "File preview" at bounding box center [886, 372] width 65 height 65
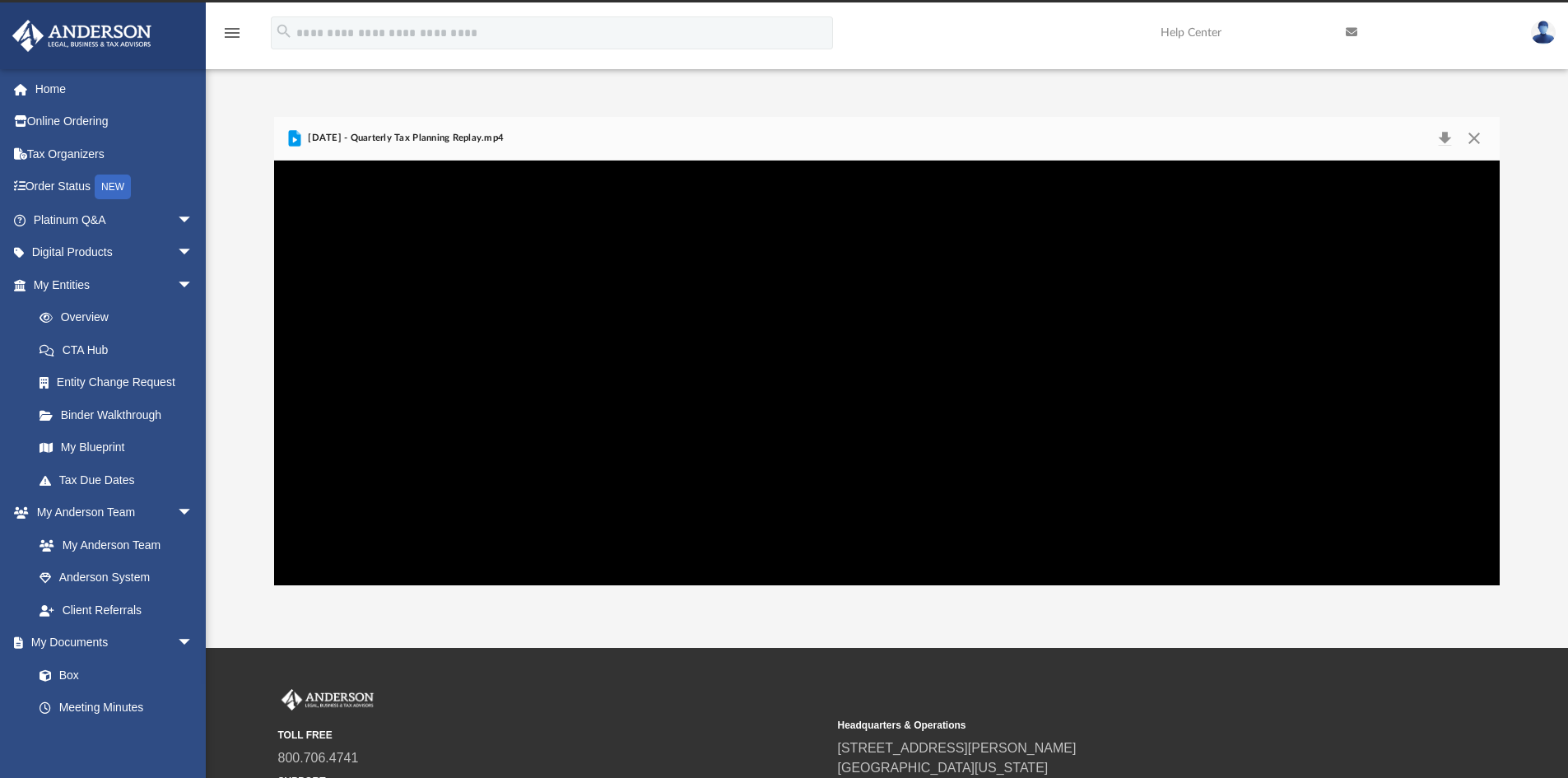
click at [1565, 430] on div "Platinum Portal Quarterly Tax Planning 2025 Name Modified Size File July 18th, …" at bounding box center [887, 350] width 1362 height 469
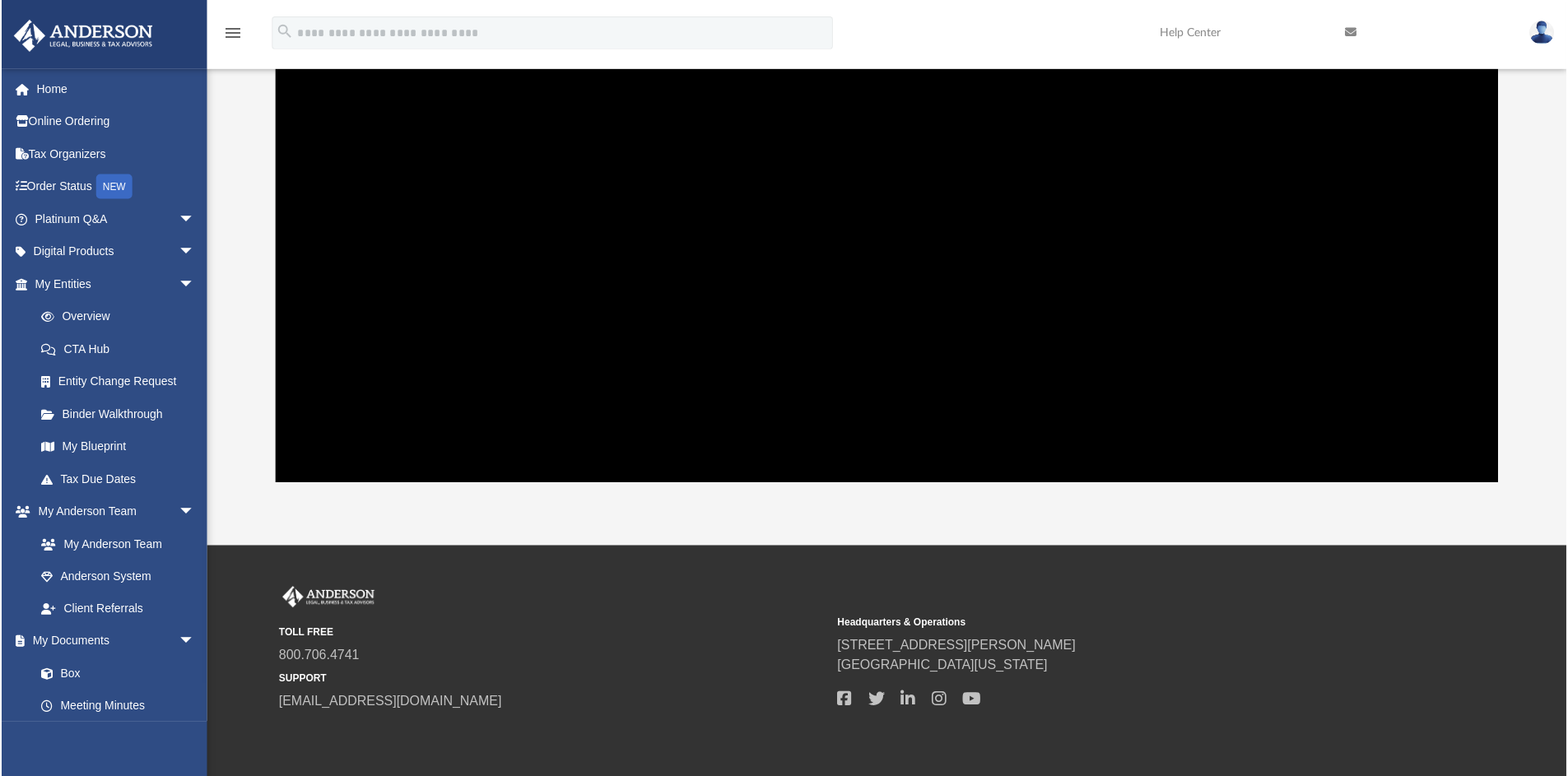
scroll to position [0, 0]
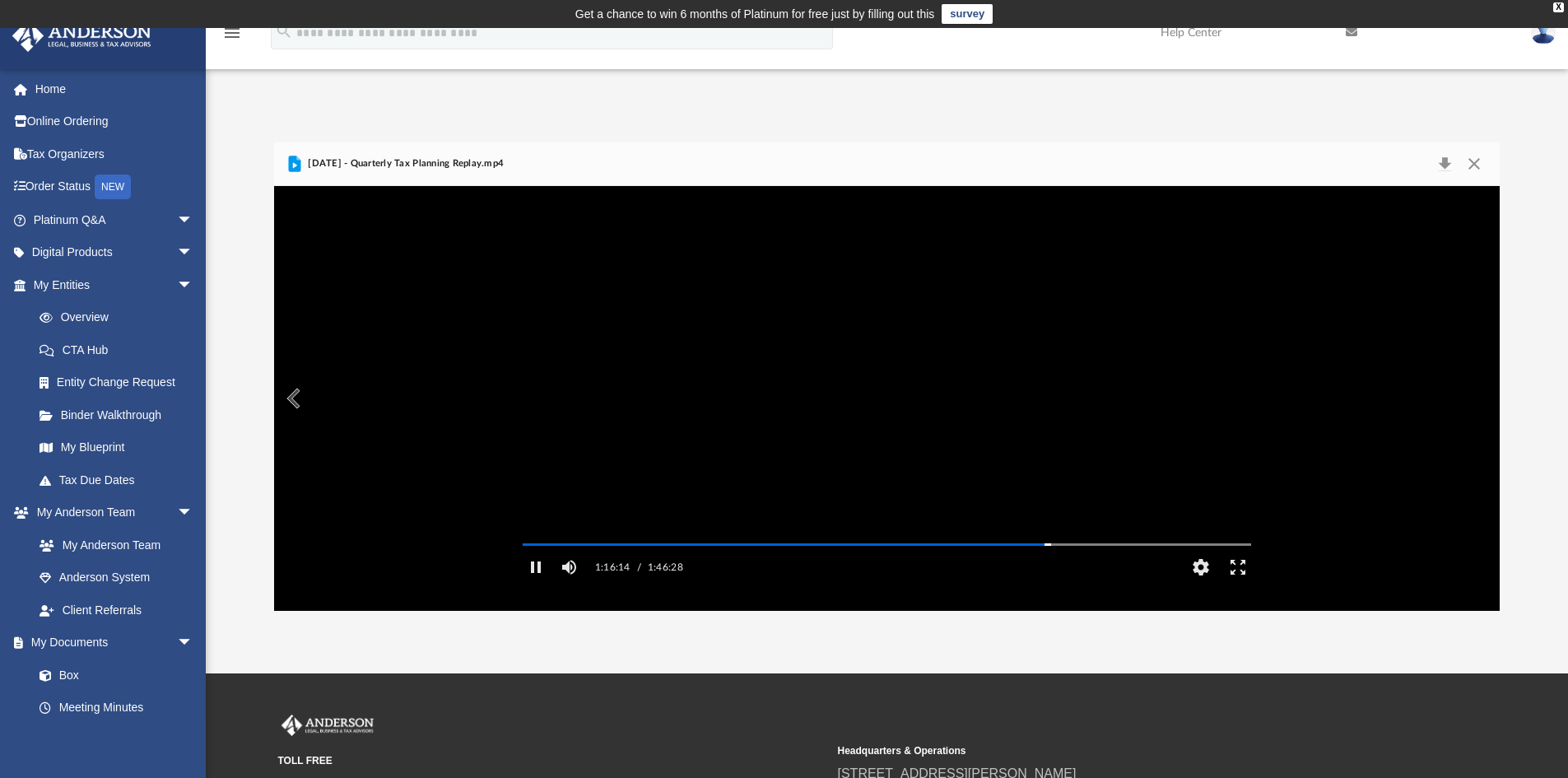
click at [694, 464] on video "File preview" at bounding box center [887, 398] width 754 height 378
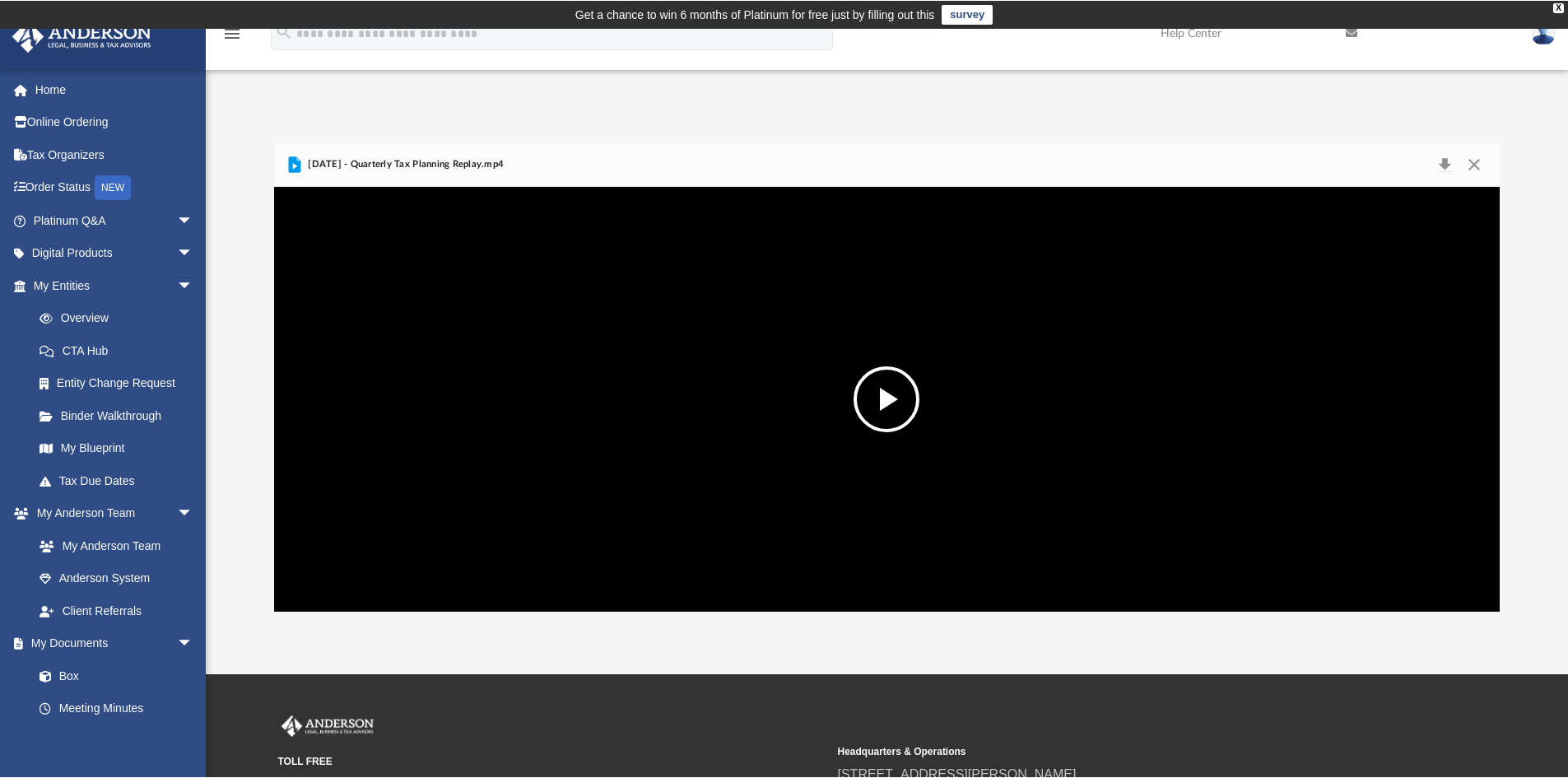
scroll to position [362, 1213]
